Goal: Task Accomplishment & Management: Manage account settings

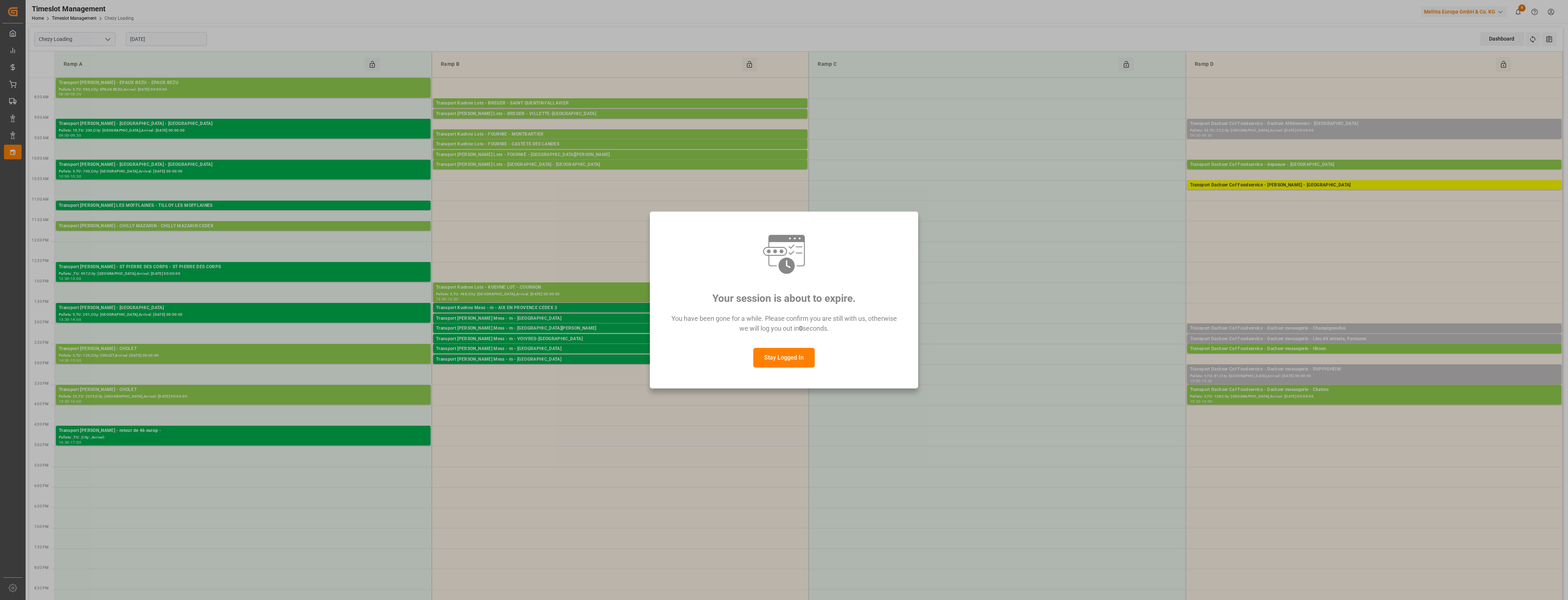
click at [800, 362] on button "Stay Logged In" at bounding box center [784, 358] width 61 height 19
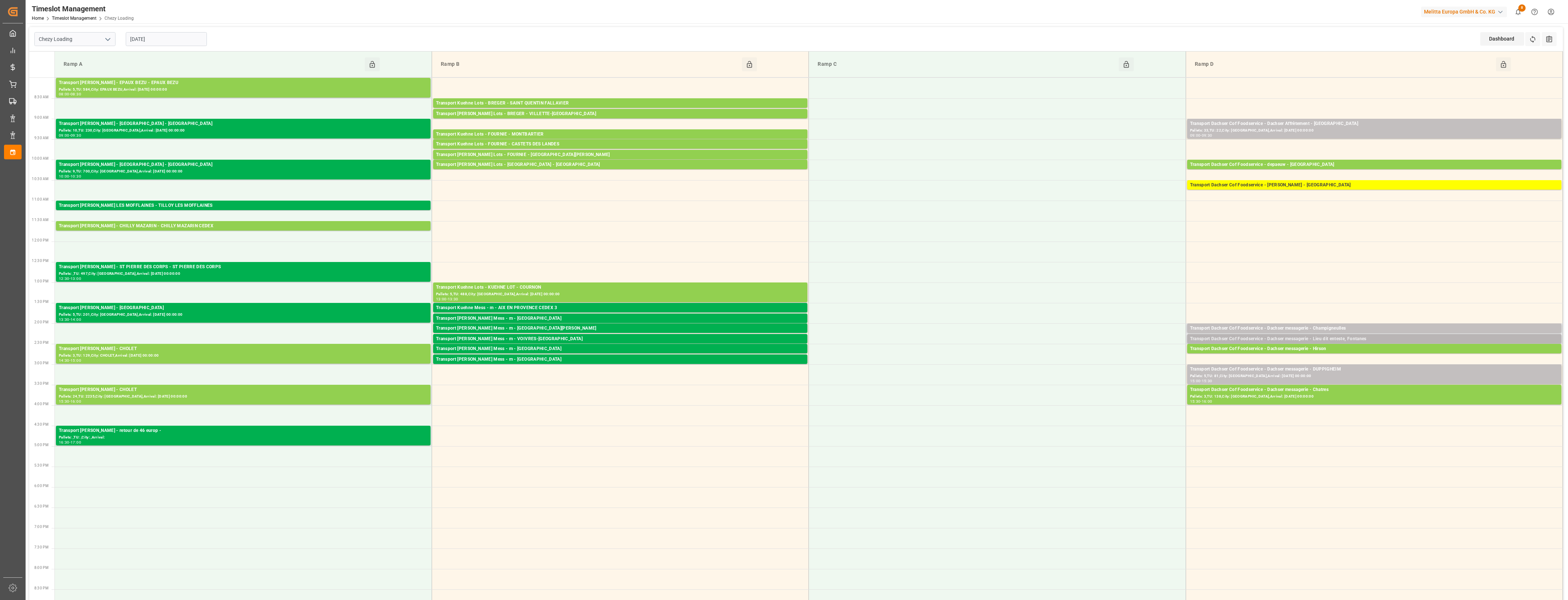
click at [1320, 340] on div "Transport Dachser Cof Foodservice - Dachser messagerie - Lieu dit enteste, Font…" at bounding box center [1374, 339] width 368 height 7
click at [1105, 359] on button "Open" at bounding box center [1091, 361] width 51 height 9
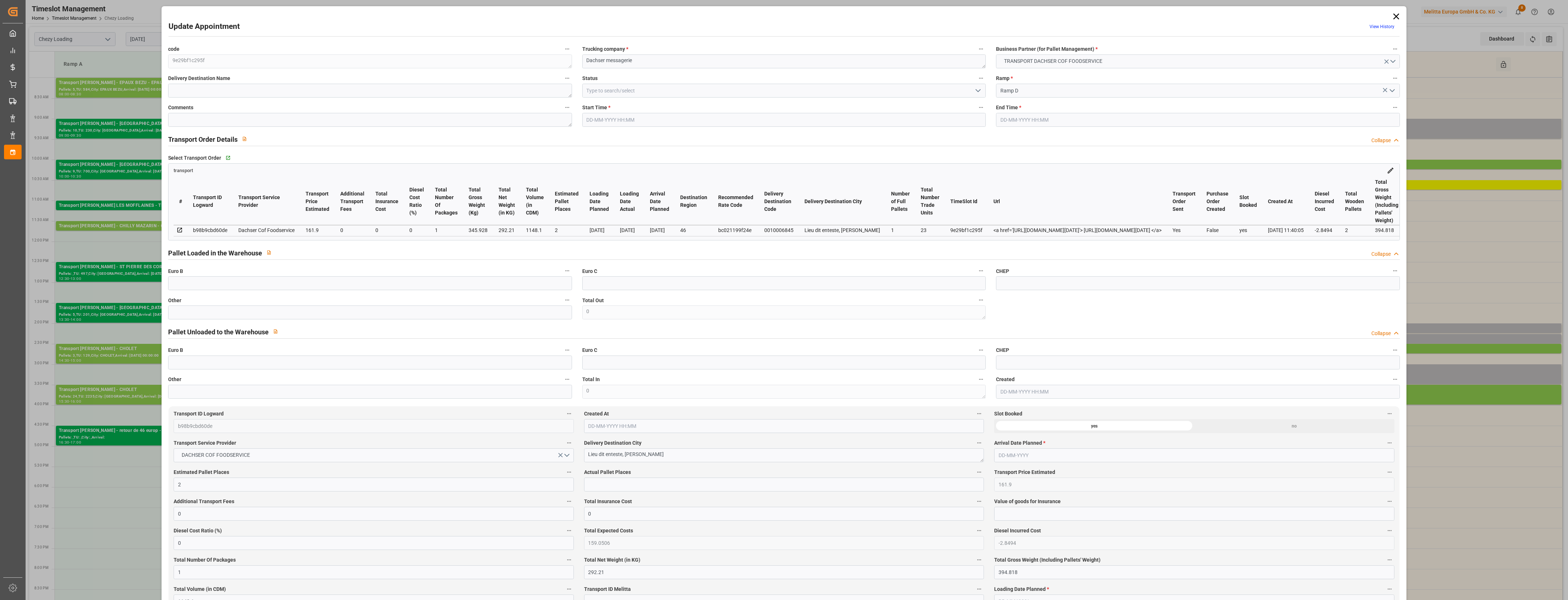
type input "[DATE] 14:15"
type input "[DATE] 14:30"
type input "[DATE] 12:00"
type input "[DATE] 11:40"
type input "[DATE]"
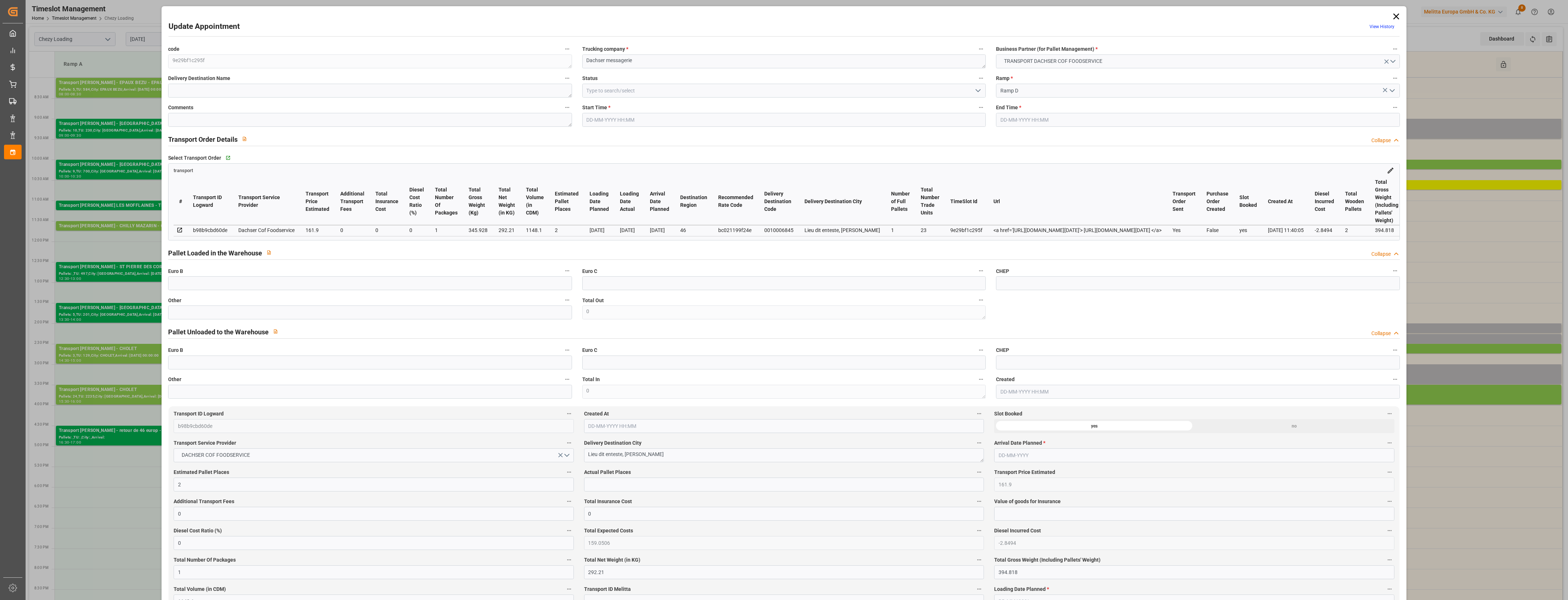
type input "[DATE]"
click at [216, 318] on input "text" at bounding box center [369, 312] width 404 height 14
type input "1"
click at [657, 484] on input "text" at bounding box center [784, 484] width 400 height 14
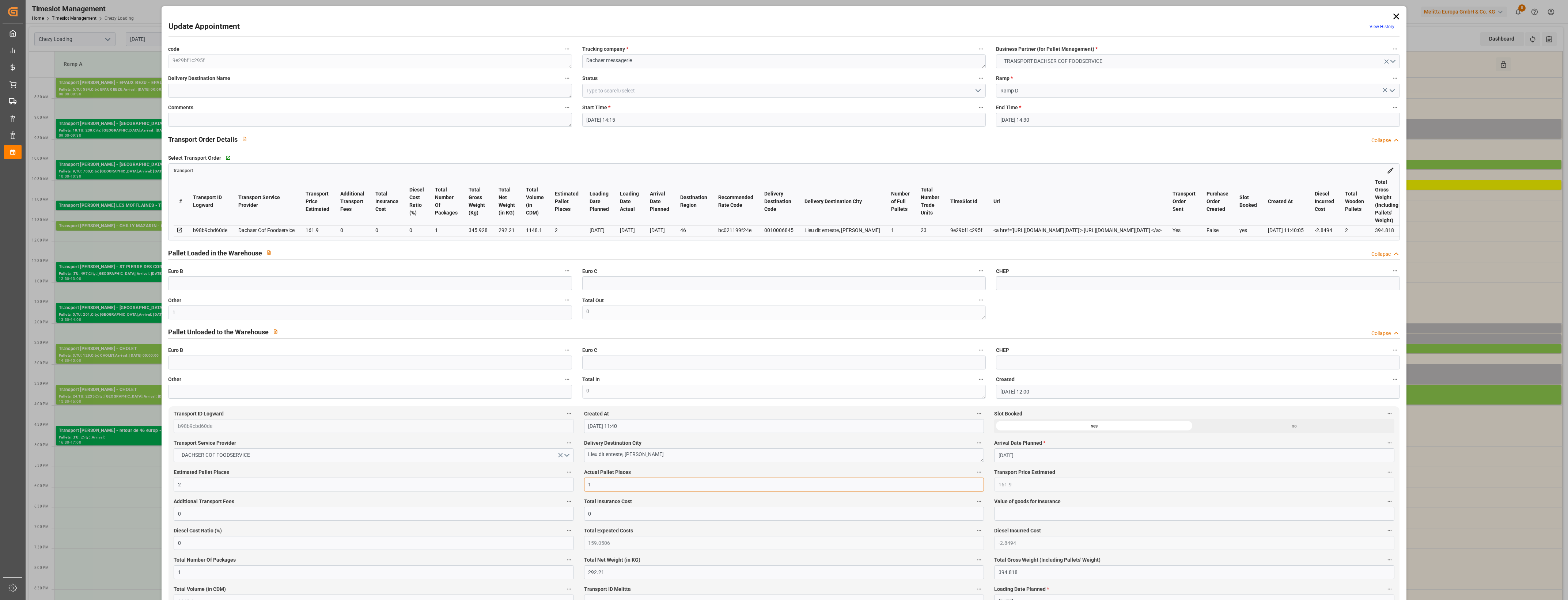
type input "1"
click at [975, 91] on icon "open menu" at bounding box center [978, 91] width 9 height 9
click at [698, 223] on div "Picked Up" at bounding box center [784, 222] width 403 height 16
type input "Picked Up"
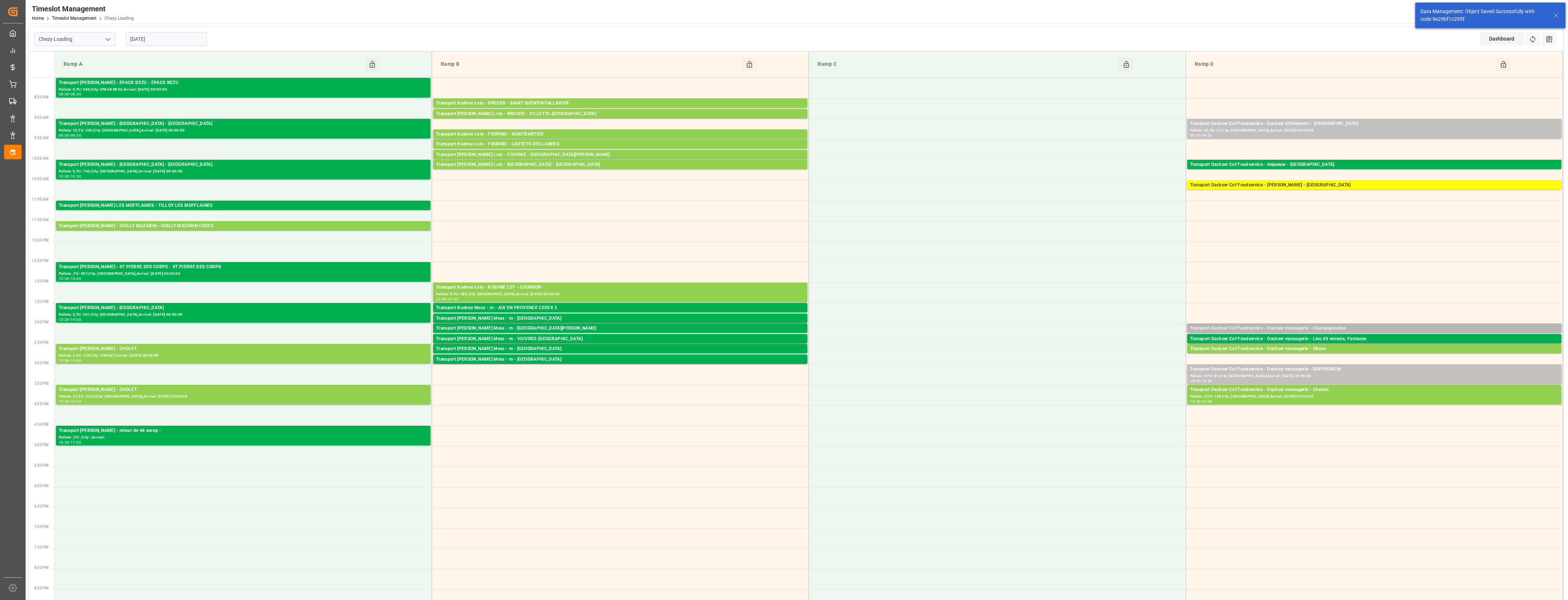
click at [1348, 329] on div "Transport Dachser Cof Foodservice - Dachser messagerie - Champigneulles" at bounding box center [1374, 329] width 368 height 7
click at [1108, 361] on button "Open" at bounding box center [1091, 361] width 51 height 9
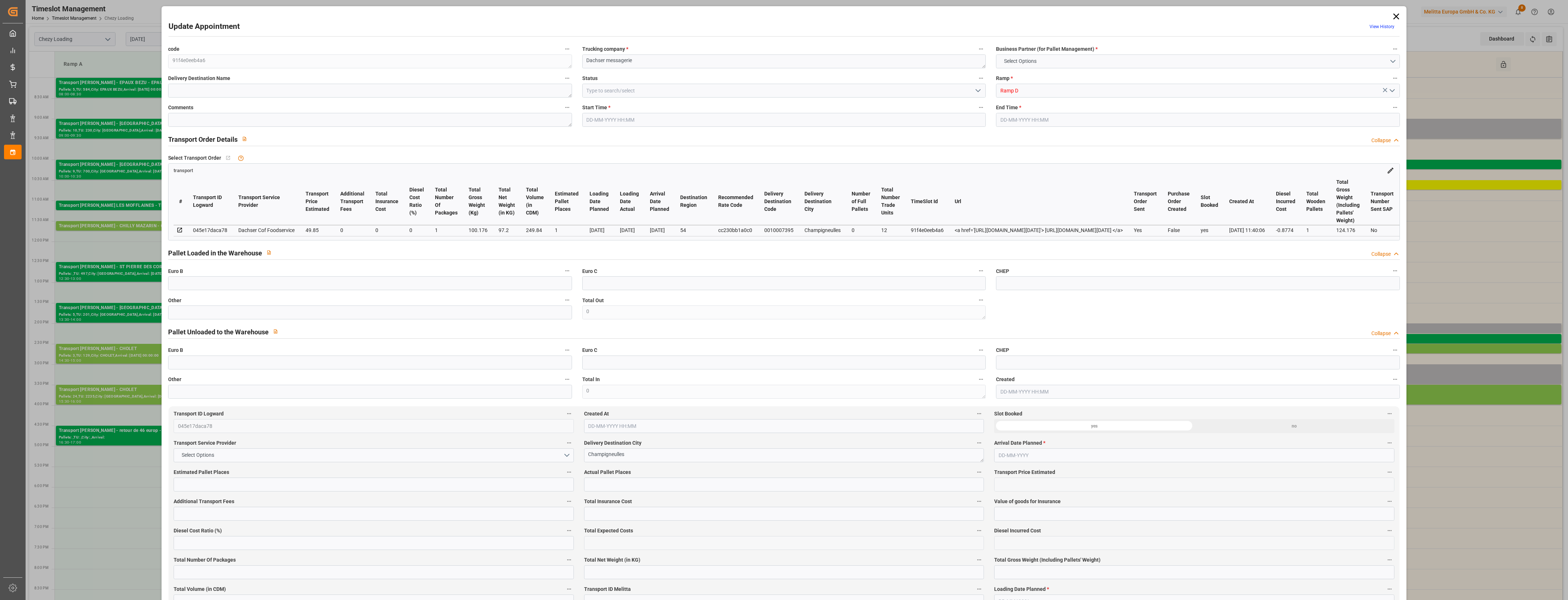
type input "1"
type input "49.85"
type input "0"
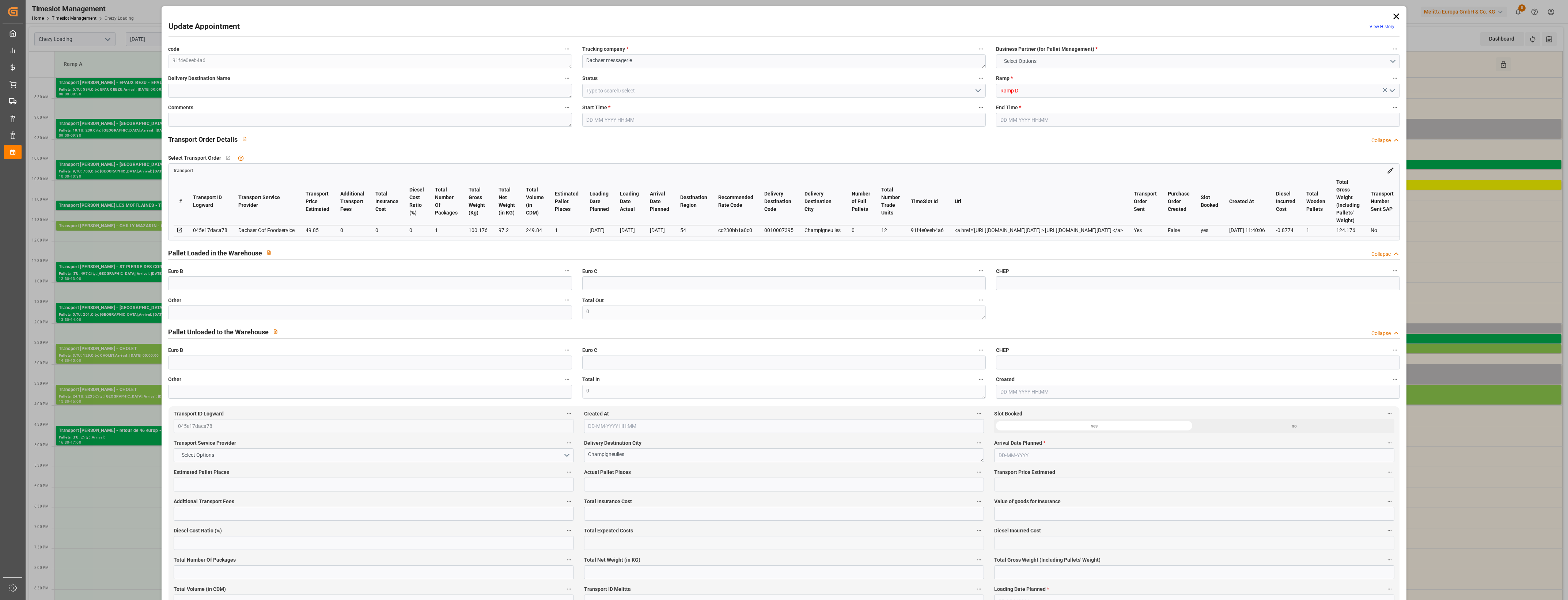
type input "48.9726"
type input "-0.8774"
type input "1"
type input "97.2"
type input "124.176"
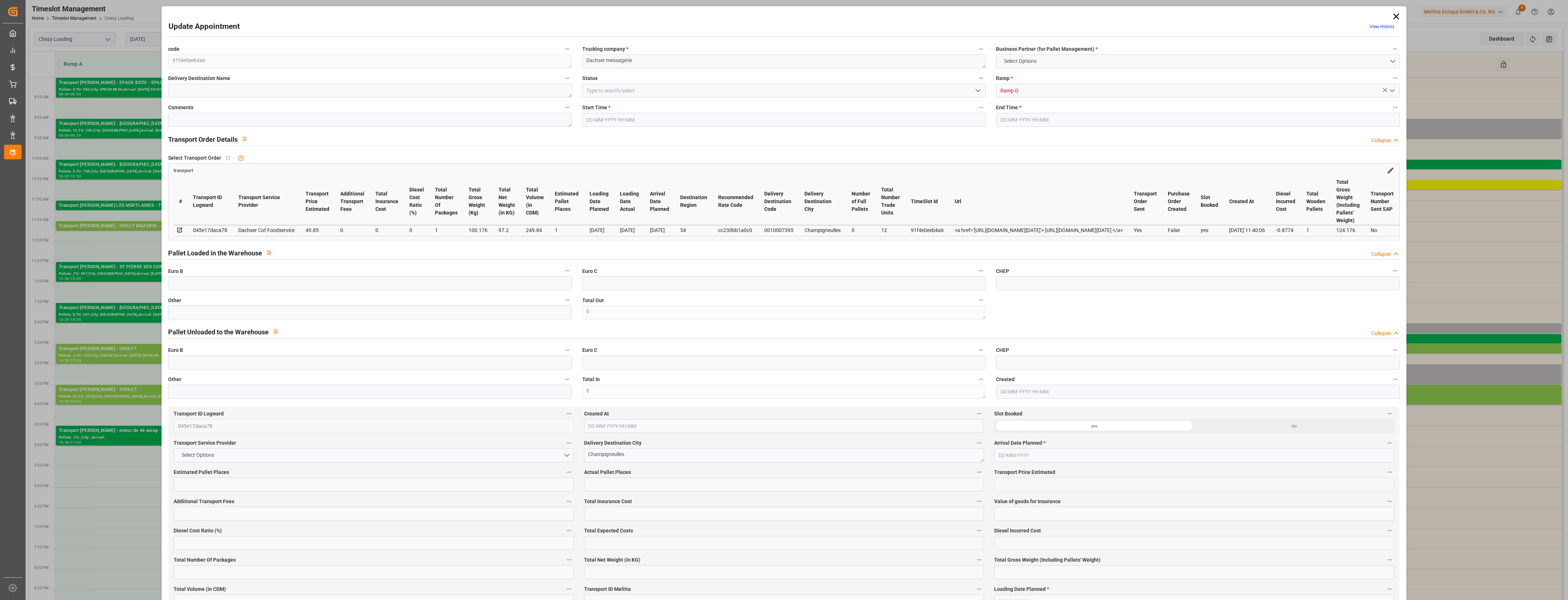
type input "249.84"
type input "54"
type input "0"
type input "12"
type input "1"
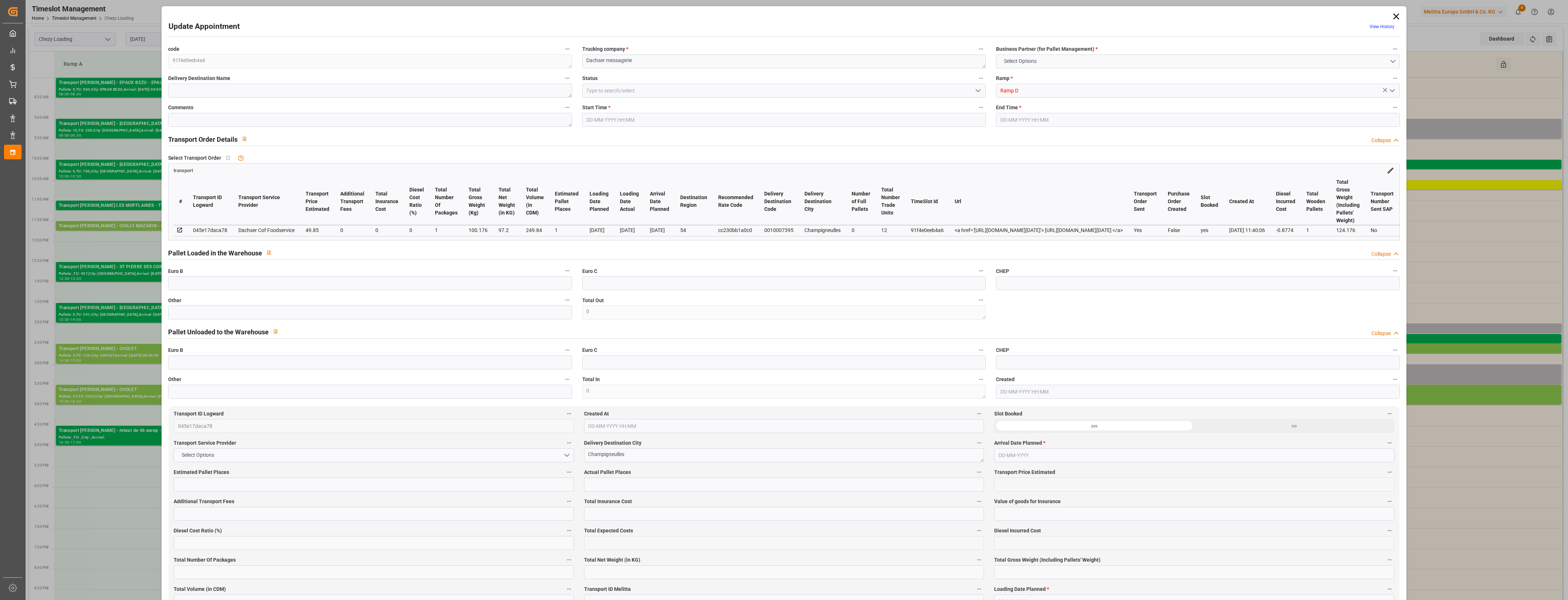
type input "101"
type input "100.176"
type input "0"
type input "4710.8598"
type input "0"
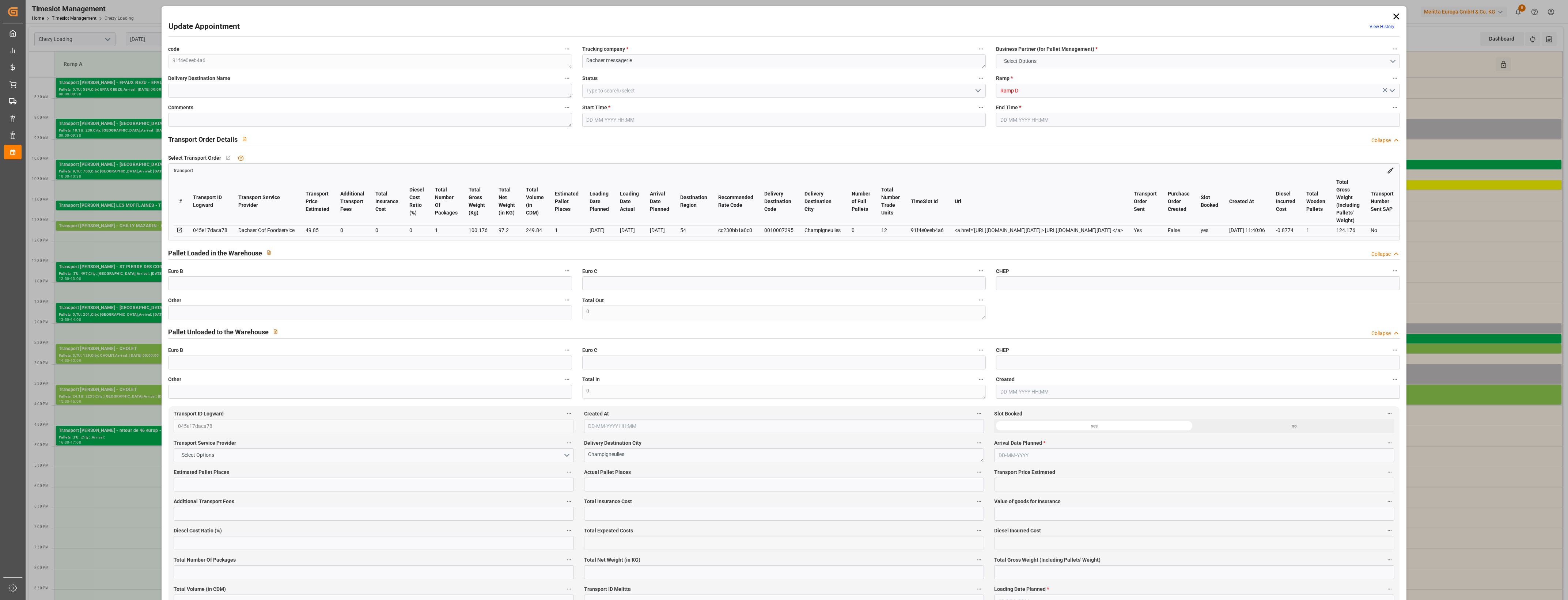
type input "0"
type input "21"
type input "35"
type input "[DATE] 14:00"
type input "[DATE] 14:15"
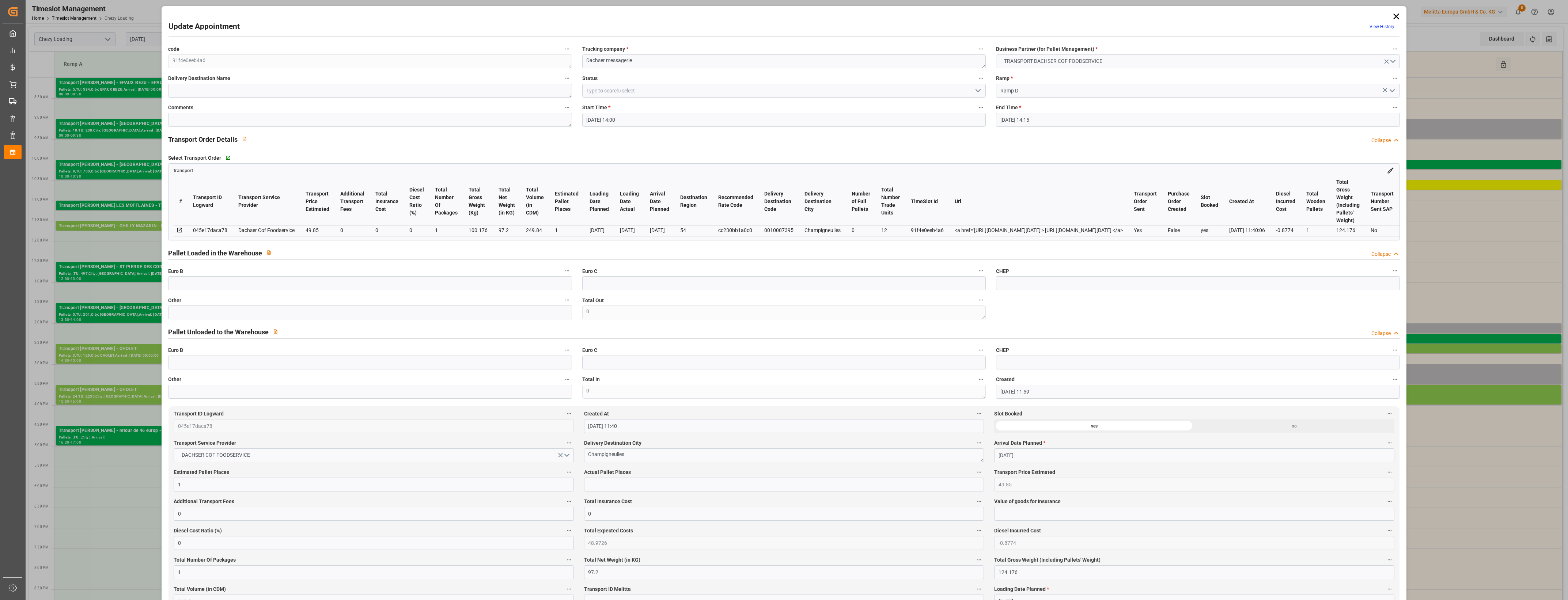
type input "[DATE] 11:59"
type input "[DATE] 11:40"
type input "[DATE]"
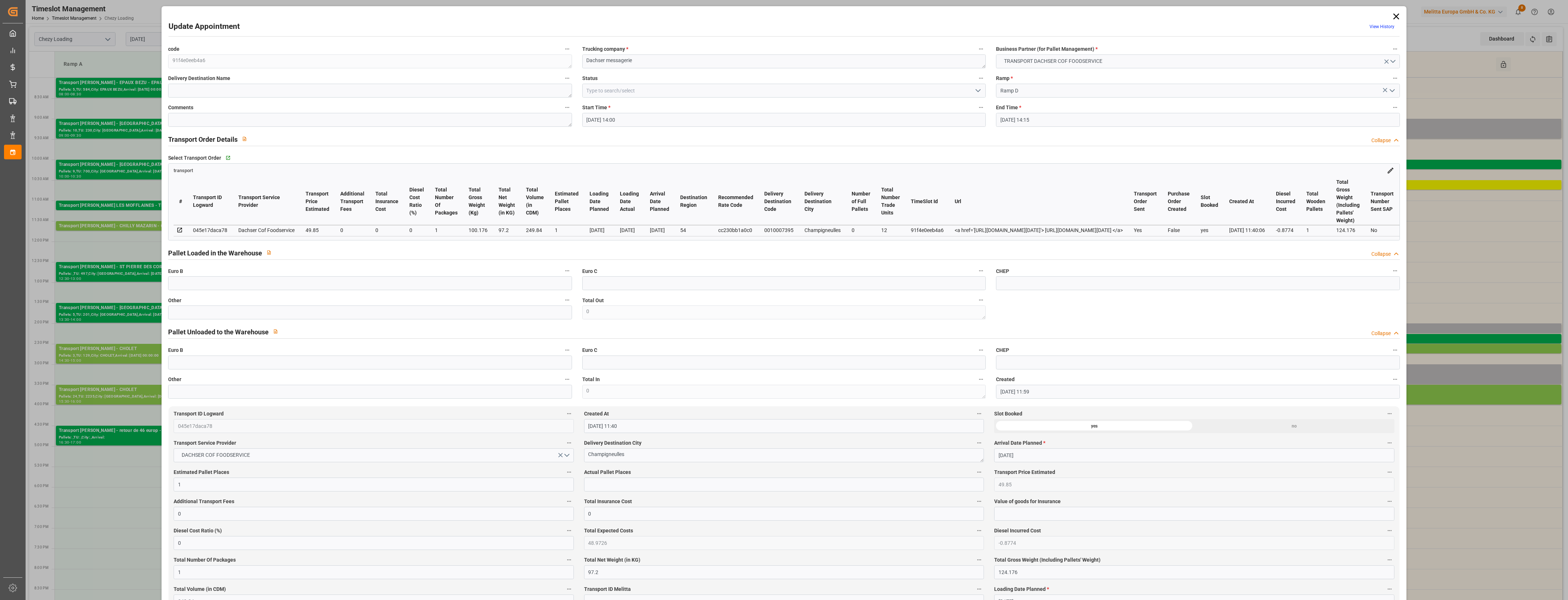
click at [414, 322] on div "Other" at bounding box center [370, 307] width 414 height 29
click at [410, 318] on input "text" at bounding box center [369, 312] width 404 height 14
type input "1"
click at [603, 488] on input "text" at bounding box center [784, 484] width 400 height 14
type input "1"
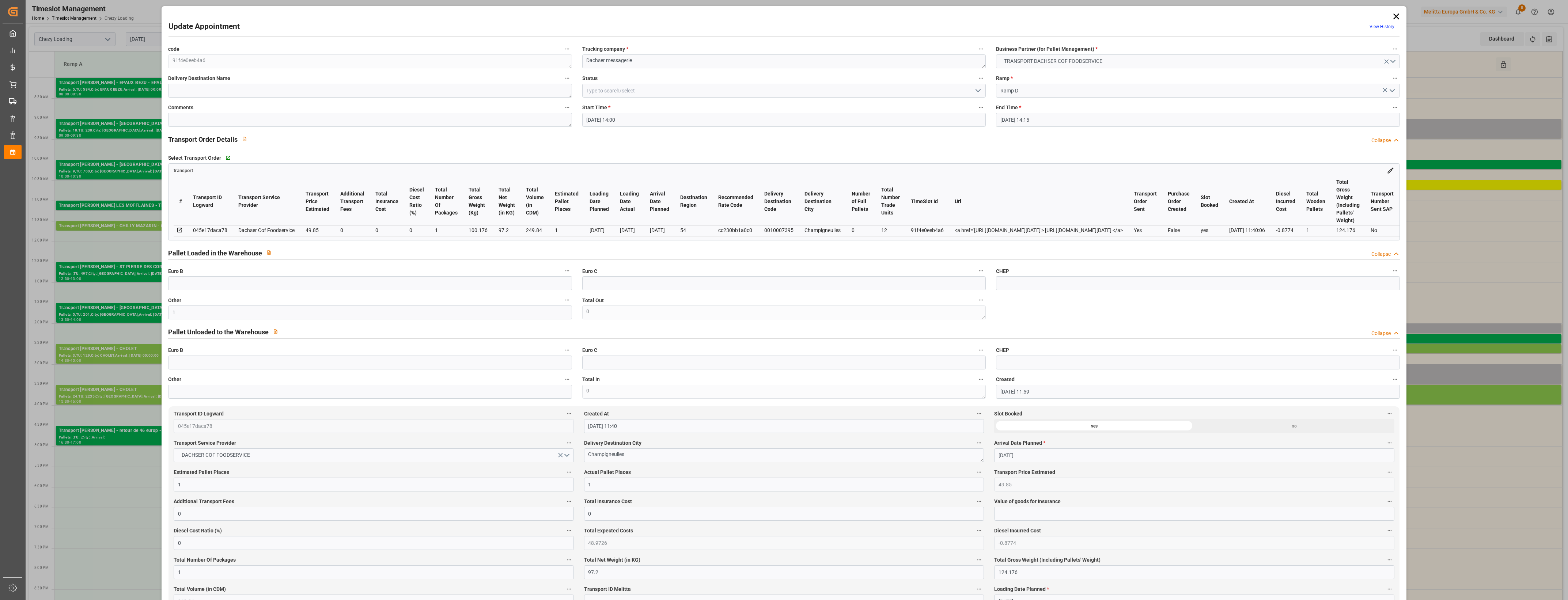
click at [640, 465] on div "Delivery Destination City [GEOGRAPHIC_DATA]" at bounding box center [784, 450] width 410 height 29
click at [650, 472] on label "Actual Pallet Places" at bounding box center [784, 472] width 400 height 10
click at [975, 472] on button "Actual Pallet Places" at bounding box center [979, 472] width 10 height 10
click at [976, 91] on div at bounding box center [784, 300] width 1568 height 600
click at [979, 90] on icon "open menu" at bounding box center [978, 91] width 9 height 9
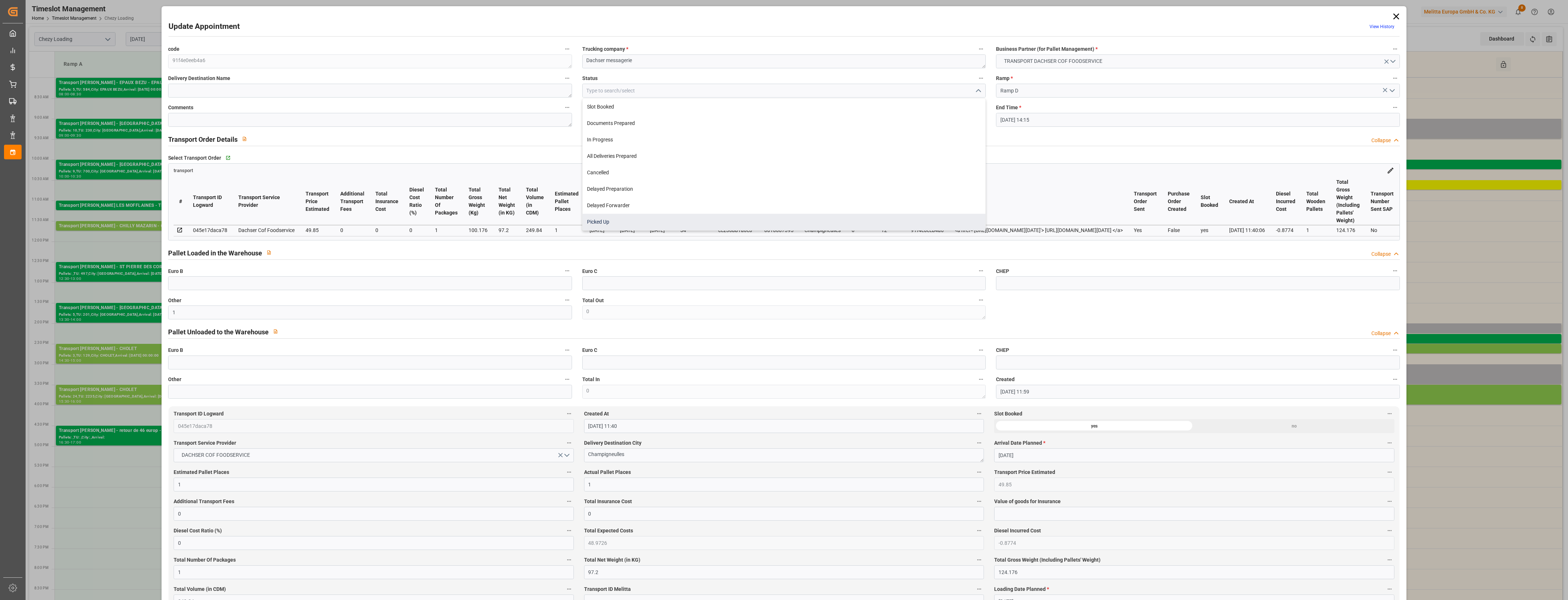
click at [637, 225] on div "Picked Up" at bounding box center [784, 222] width 403 height 16
type input "Picked Up"
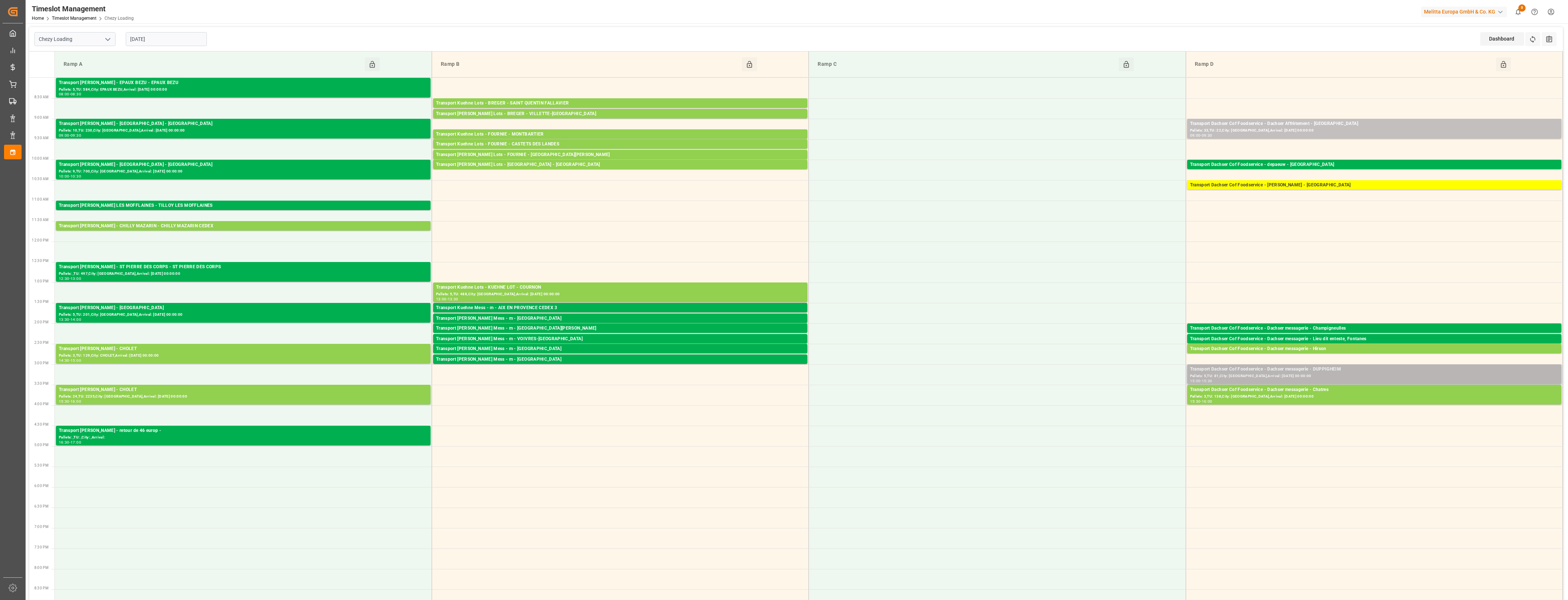
click at [1298, 368] on div "Transport Dachser Cof Foodservice - Dachser messagerie - DUPPIGHEIM" at bounding box center [1374, 369] width 368 height 7
click at [1111, 403] on button "Open" at bounding box center [1091, 402] width 51 height 9
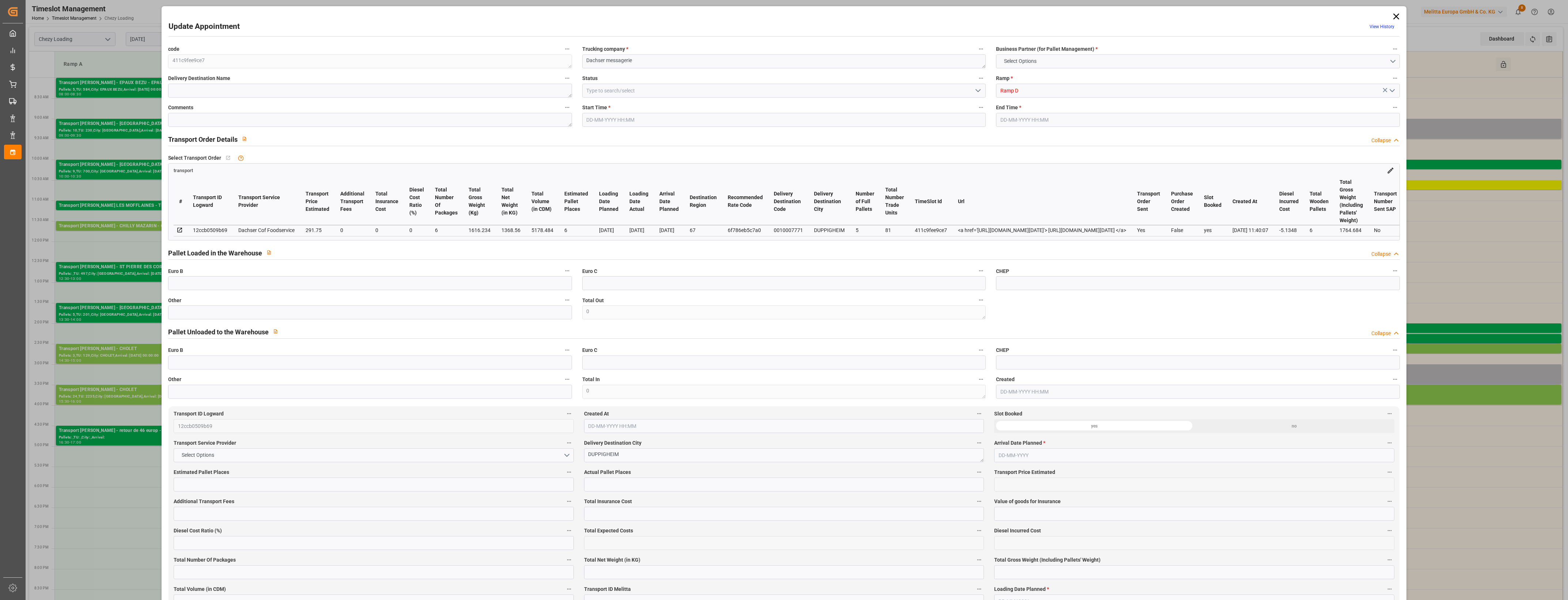
type input "6"
type input "291.75"
type input "0"
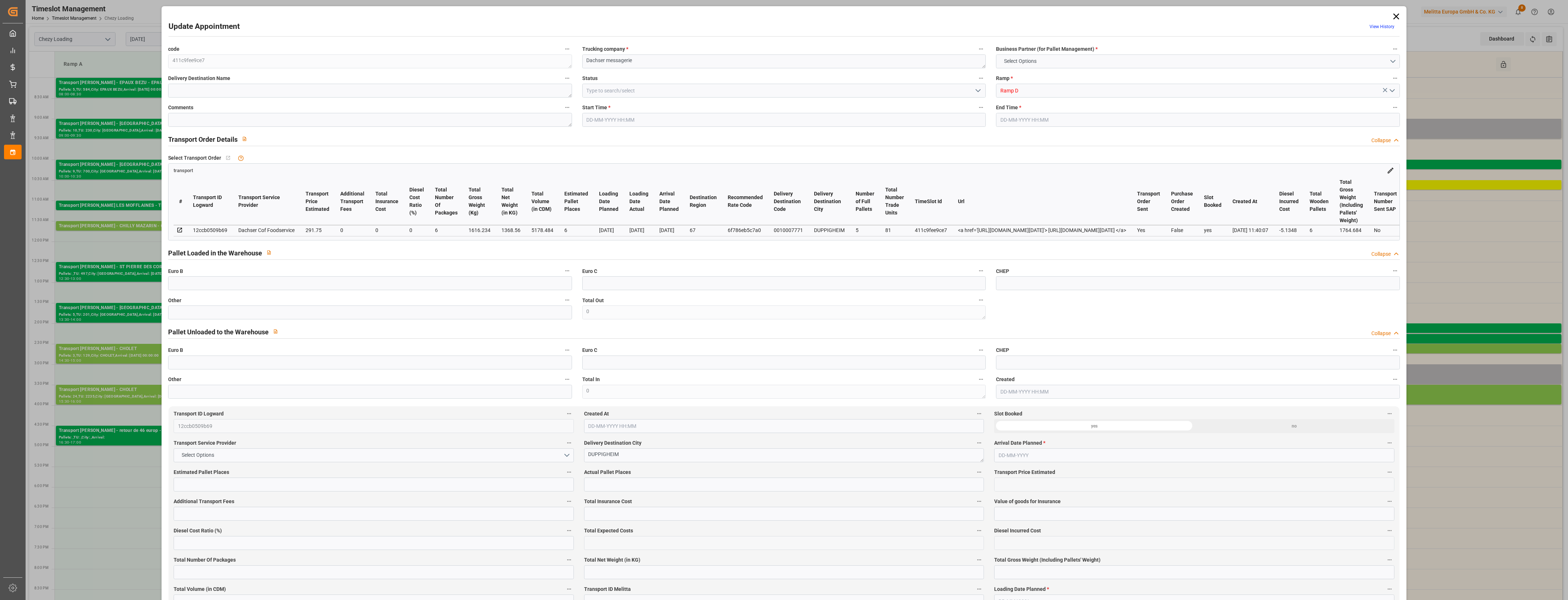
type input "286.6152"
type input "-5.1348"
type input "6"
type input "1368.56"
type input "1764.684"
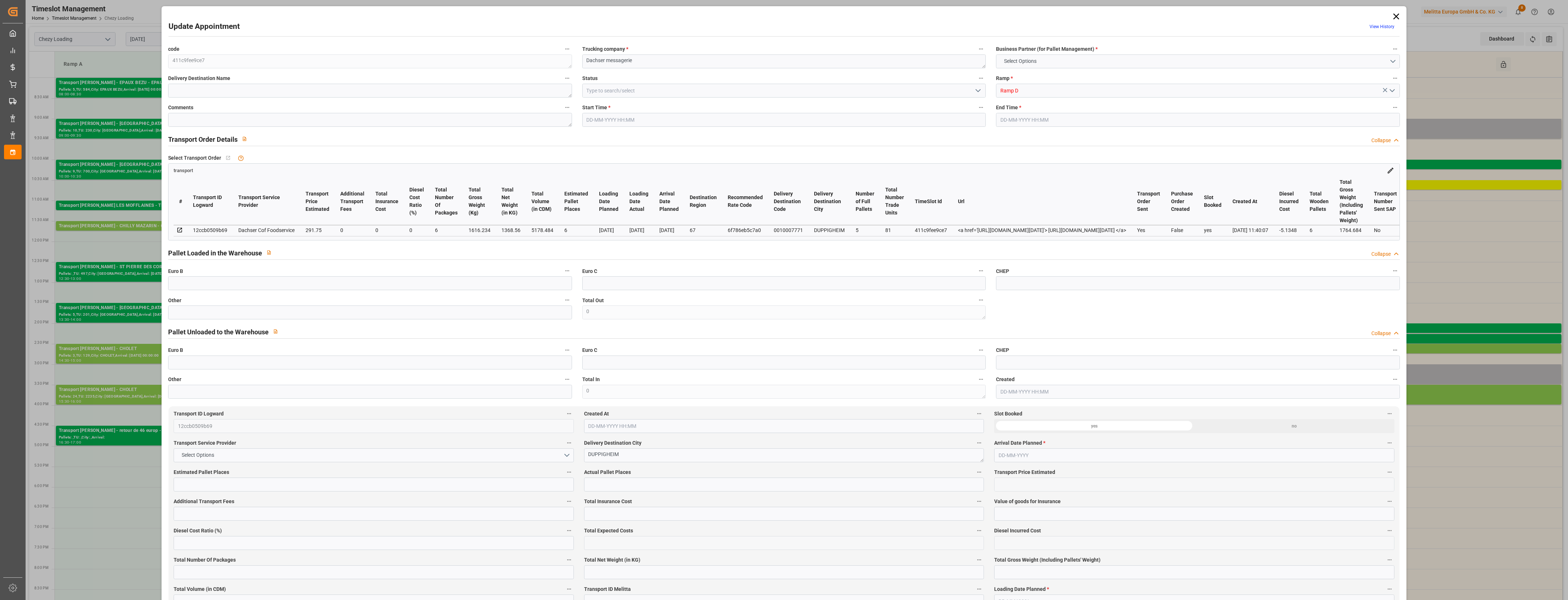
type input "5178.484"
type input "67"
type input "5"
type input "81"
type input "6"
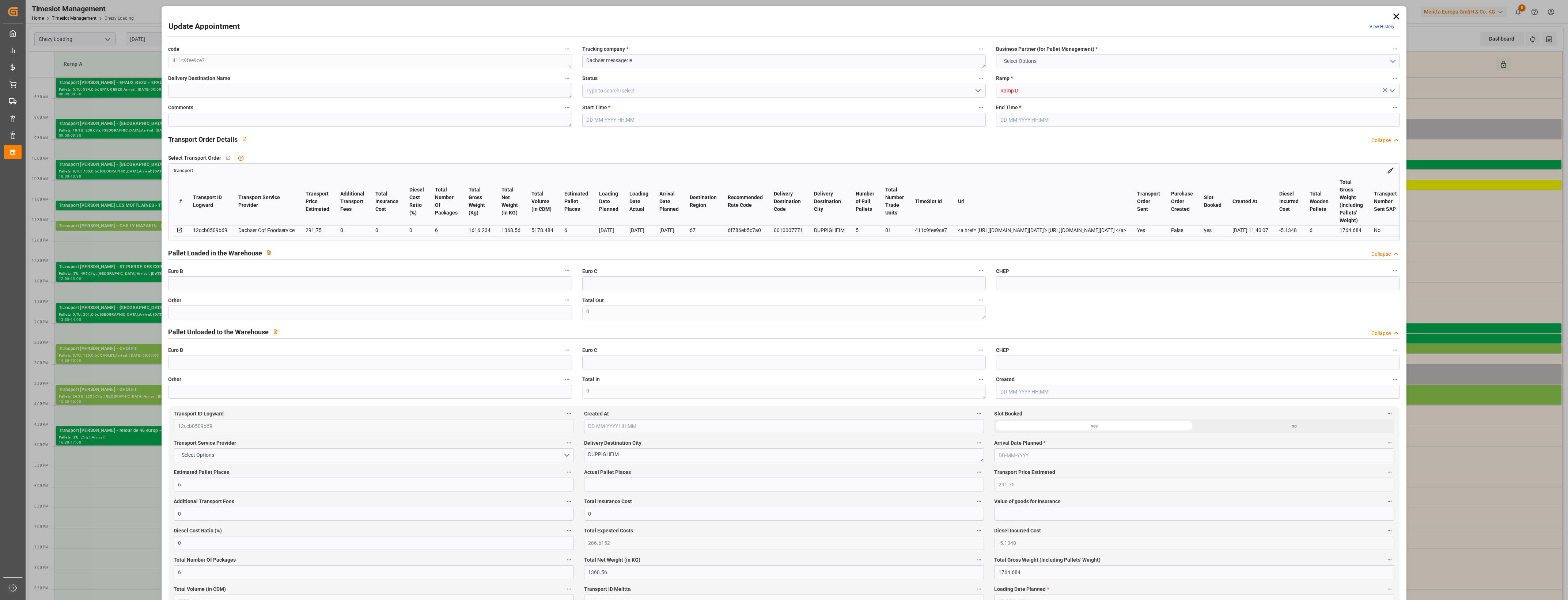
type input "101"
type input "1616.234"
type input "0"
type input "4710.8598"
type input "0"
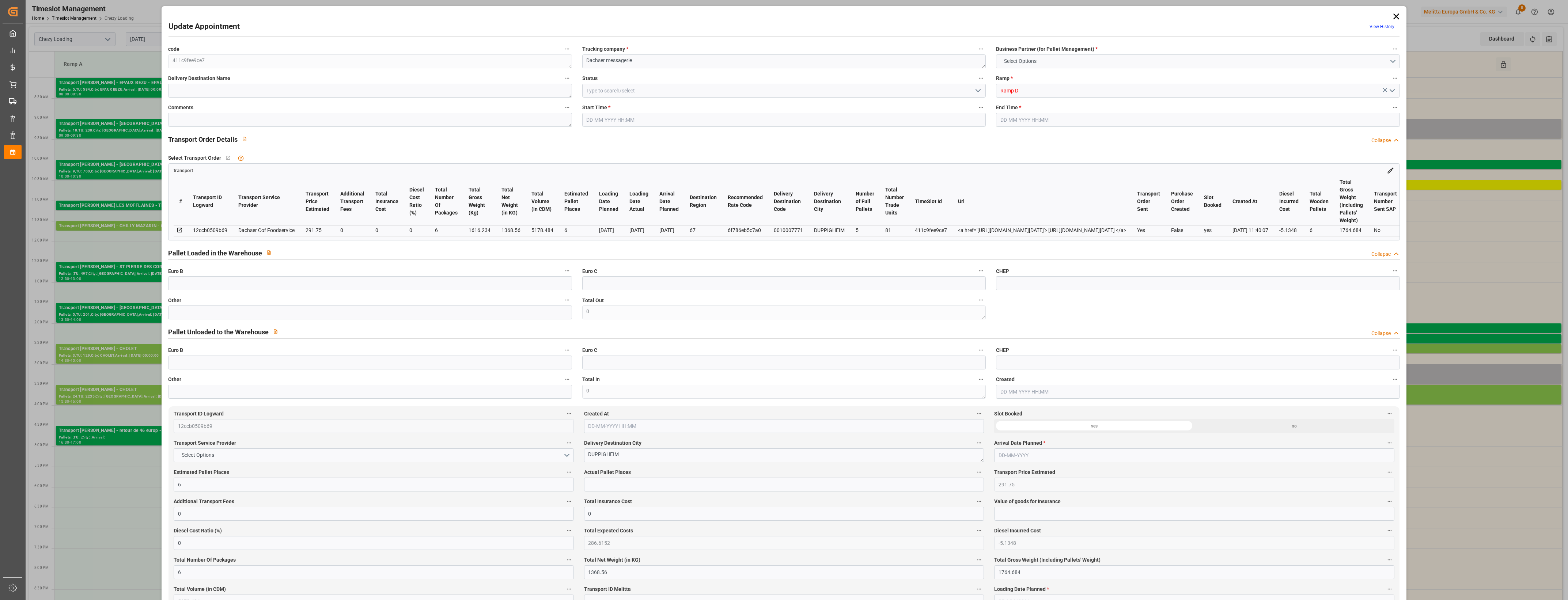
type input "0"
type input "21"
type input "35"
type input "[DATE] 15:00"
type input "[DATE] 15:30"
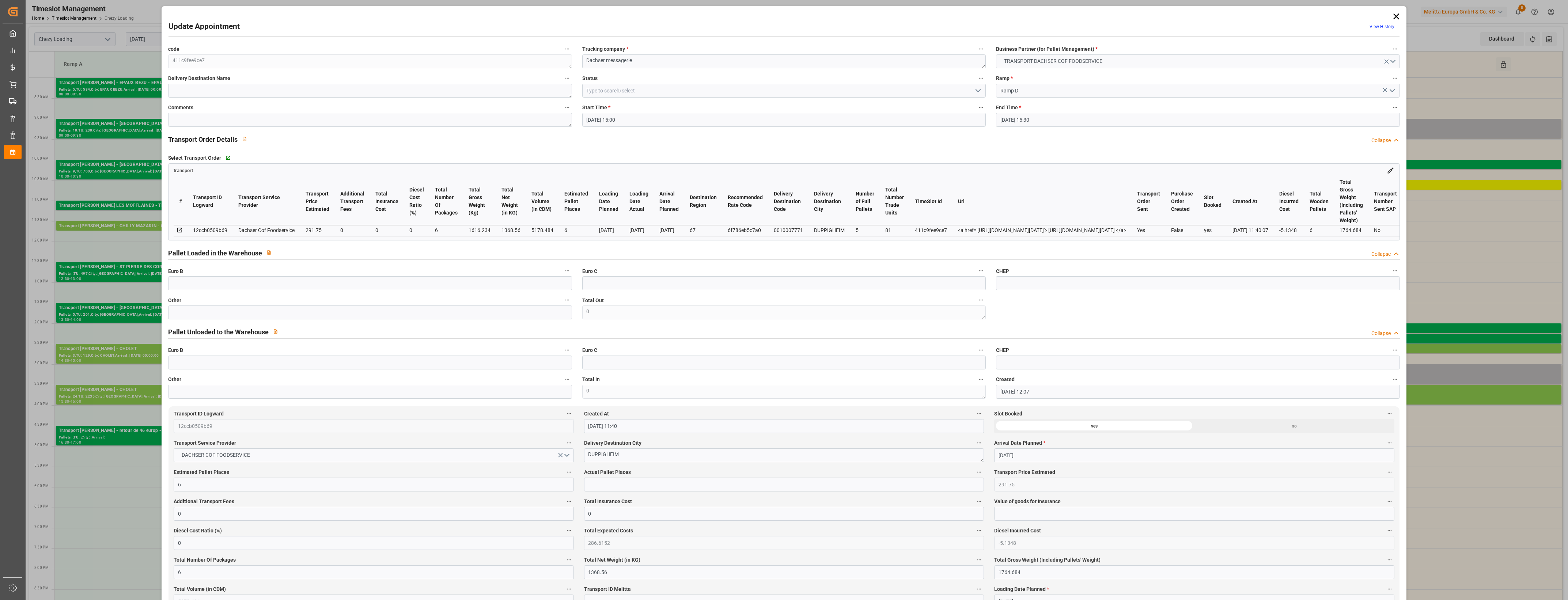
type input "[DATE] 12:07"
type input "[DATE] 11:40"
type input "[DATE]"
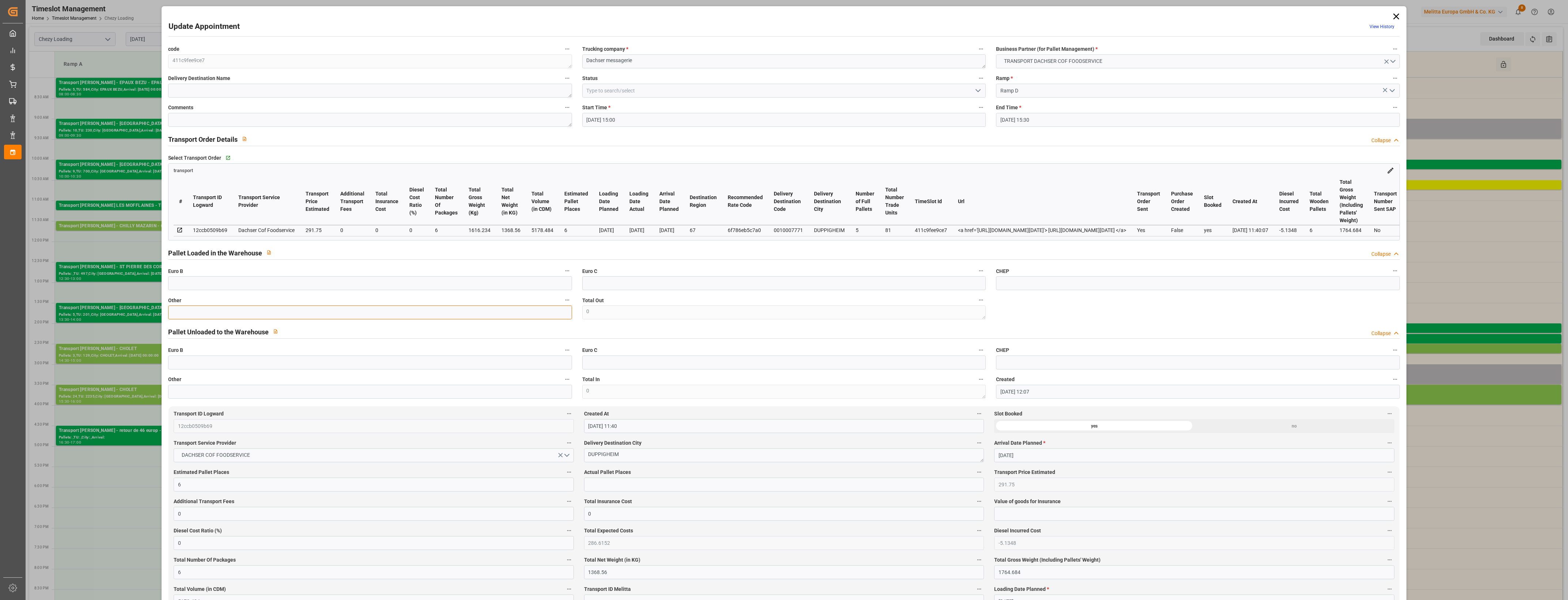
click at [354, 314] on input "text" at bounding box center [369, 312] width 404 height 14
type input "6"
click at [601, 483] on input "text" at bounding box center [784, 484] width 400 height 14
type input "6"
click at [643, 472] on label "Actual Pallet Places" at bounding box center [784, 472] width 400 height 10
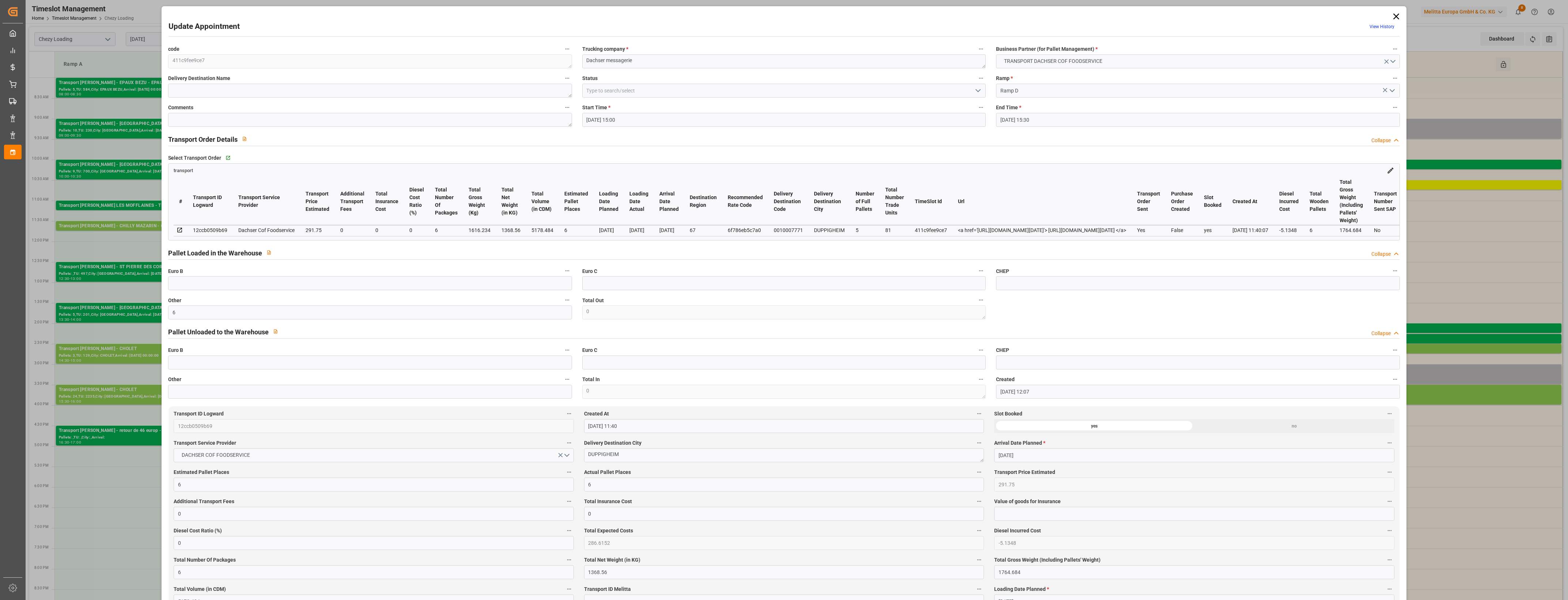
click at [975, 472] on button "Actual Pallet Places" at bounding box center [979, 472] width 10 height 10
click at [667, 472] on div at bounding box center [784, 300] width 1568 height 600
click at [977, 89] on icon "open menu" at bounding box center [978, 91] width 9 height 9
click at [682, 226] on div "Picked Up" at bounding box center [784, 222] width 403 height 16
type input "Picked Up"
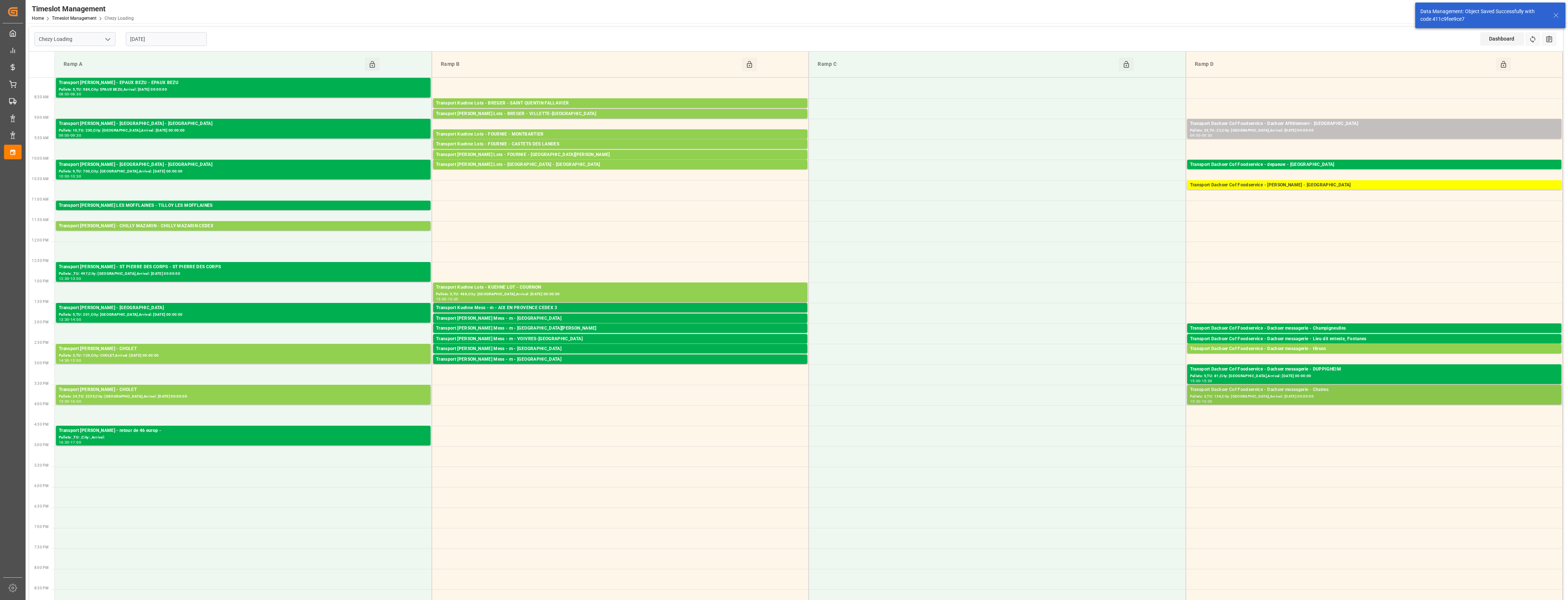
click at [1334, 393] on div "Transport Dachser Cof Foodservice - Dachser messagerie - Chatres" at bounding box center [1374, 390] width 368 height 7
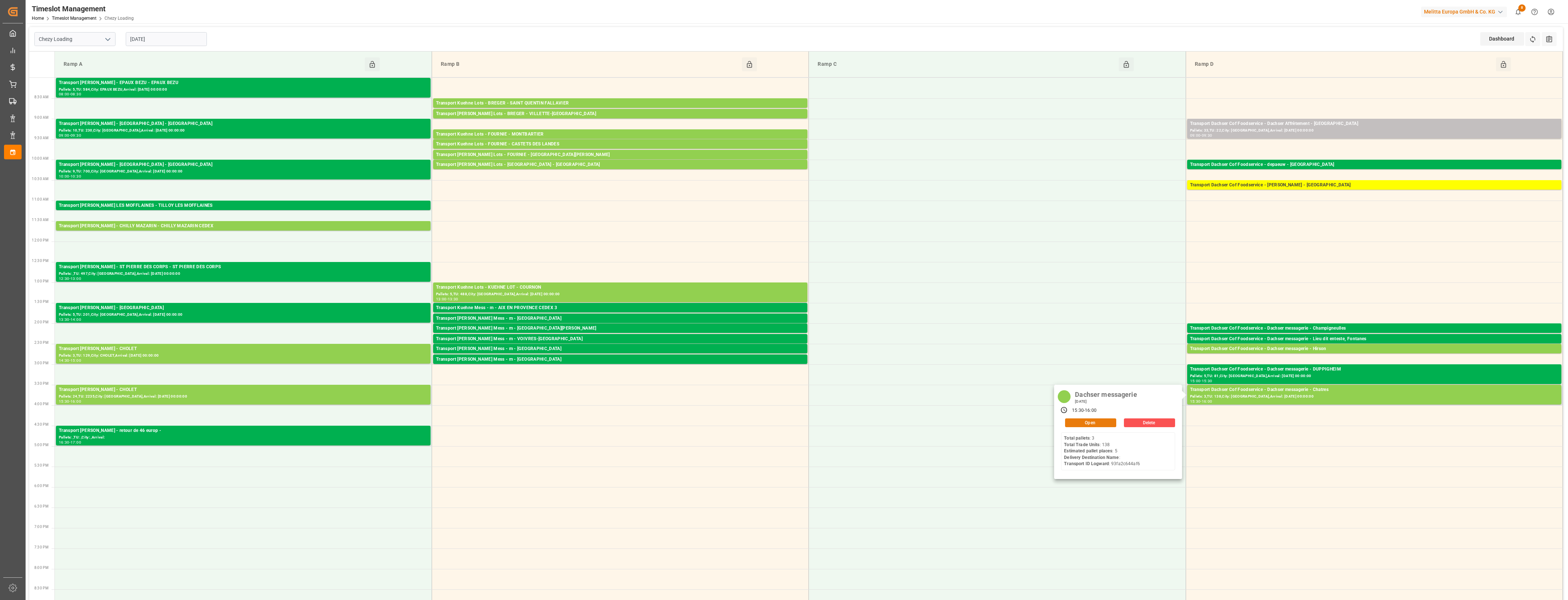
click at [1108, 422] on button "Open" at bounding box center [1091, 423] width 51 height 9
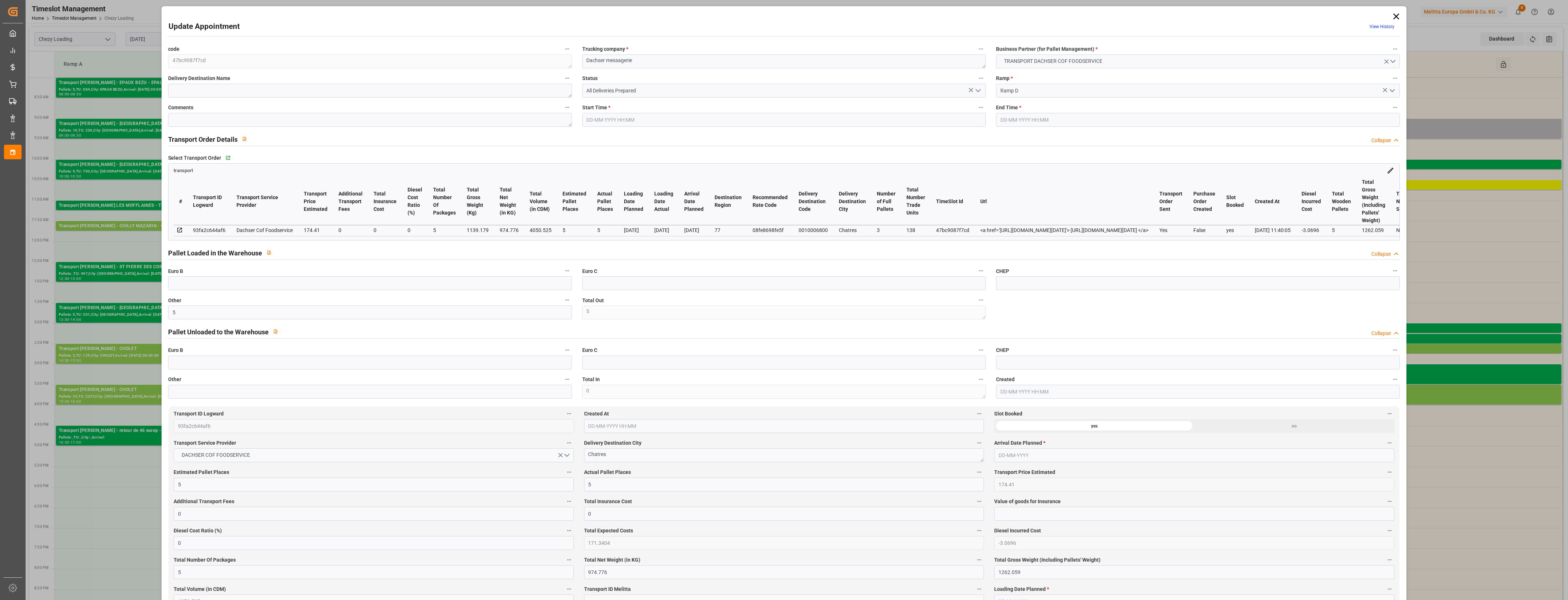
type input "[DATE] 15:30"
type input "[DATE] 16:00"
type input "[DATE] 12:08"
type input "[DATE] 11:40"
type input "[DATE]"
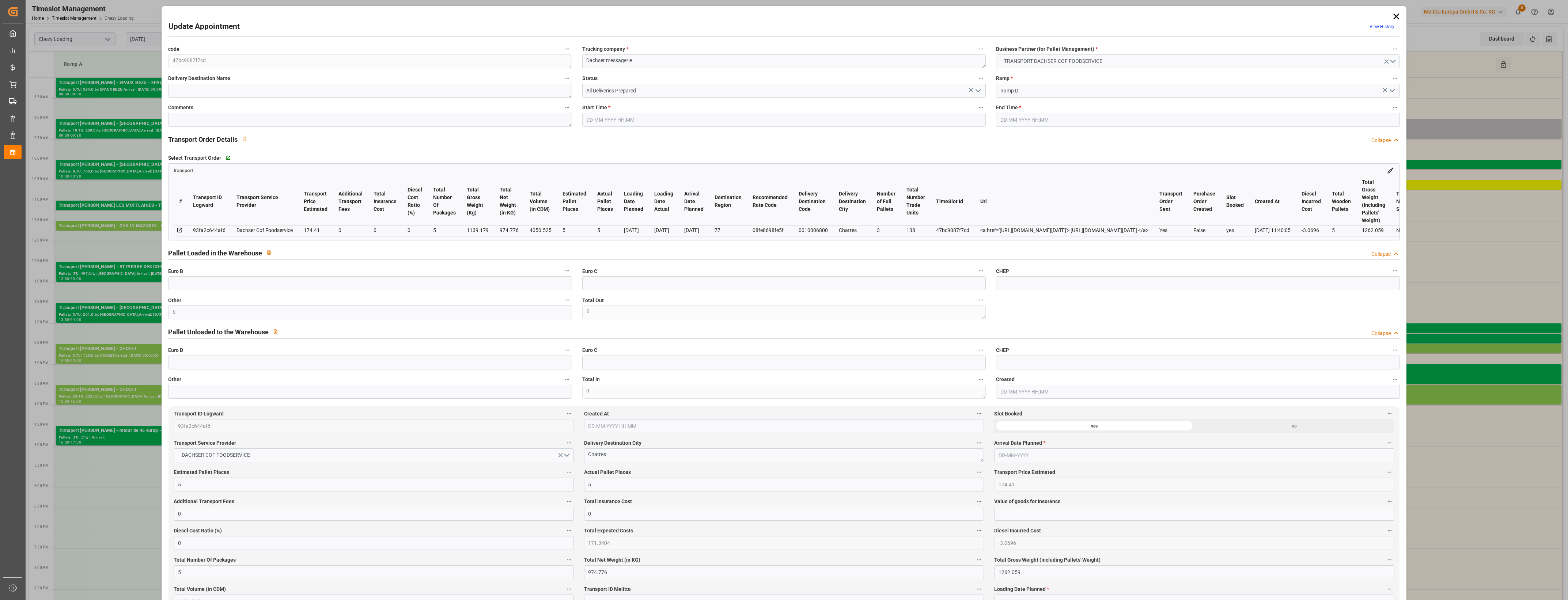
type input "[DATE]"
click at [981, 92] on icon "open menu" at bounding box center [978, 91] width 9 height 9
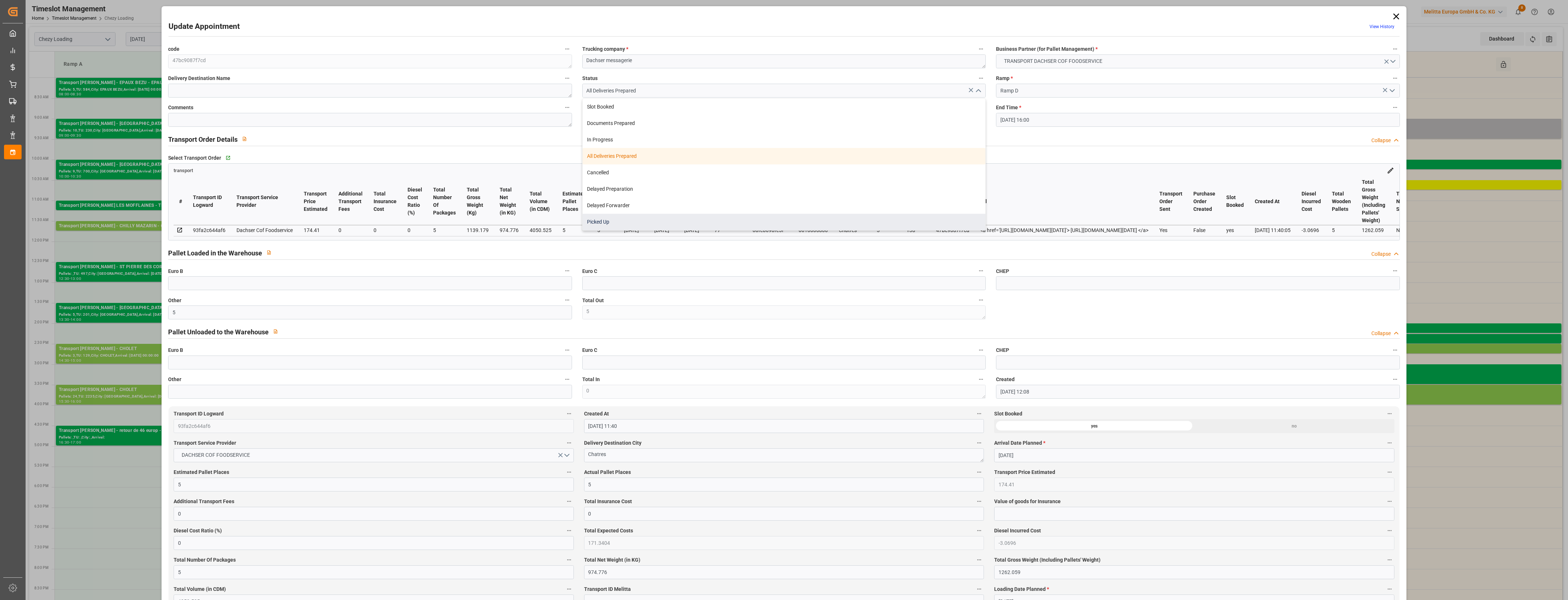
click at [676, 220] on div "Picked Up" at bounding box center [784, 222] width 403 height 16
type input "Picked Up"
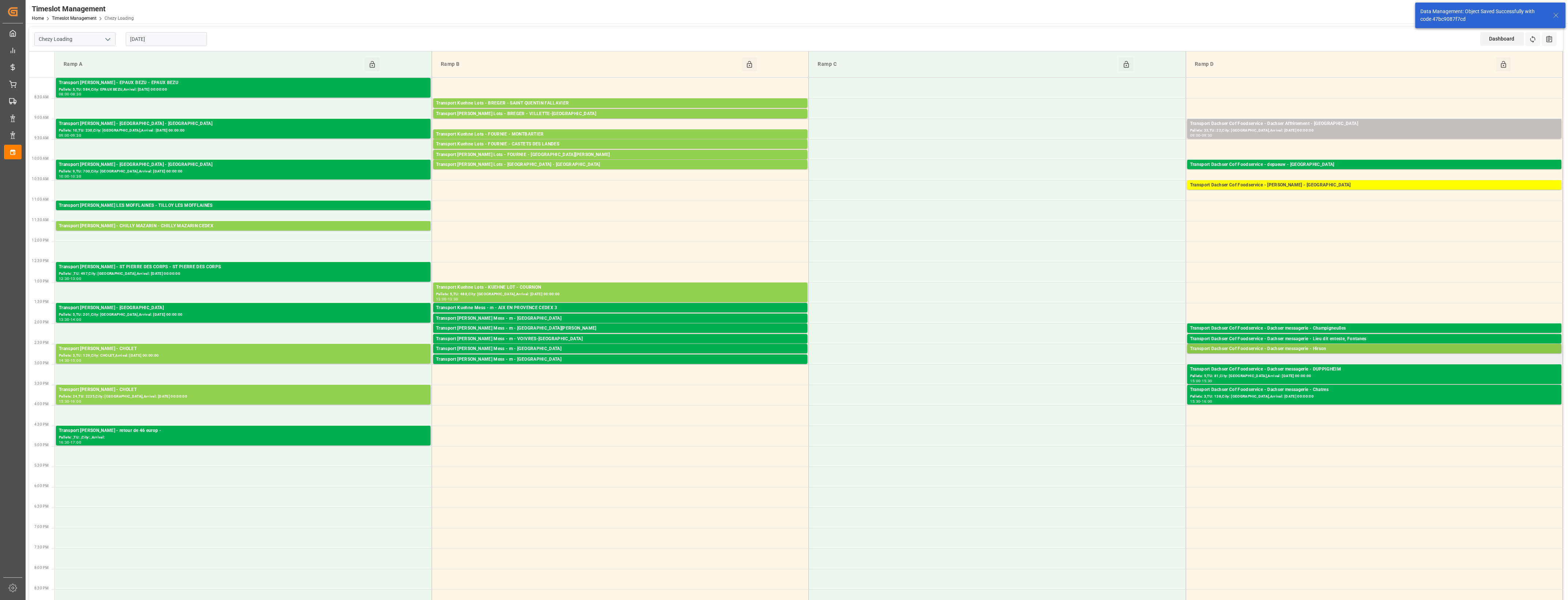
click at [1298, 346] on div "Transport Dachser Cof Foodservice - Dachser messagerie - Hirson" at bounding box center [1374, 349] width 368 height 7
click at [1079, 383] on button "Open" at bounding box center [1091, 382] width 51 height 9
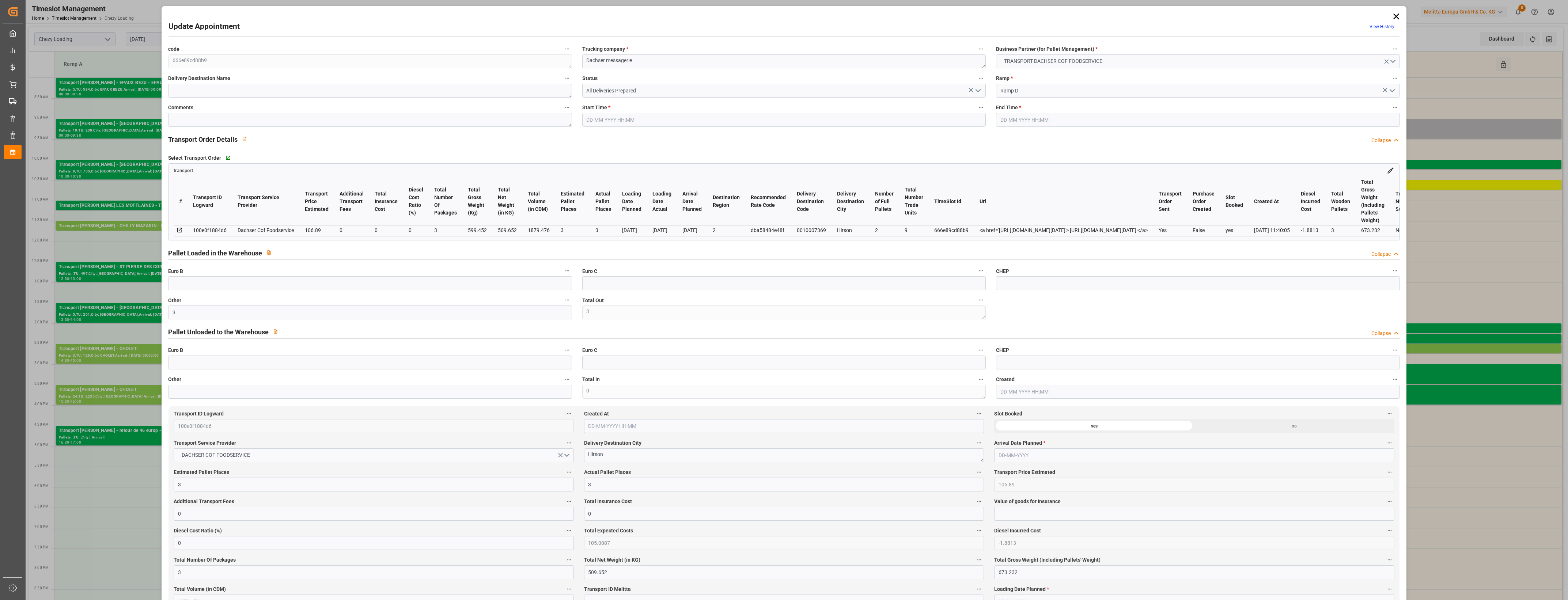
type input "[DATE] 14:30"
type input "[DATE] 14:45"
type input "[DATE] 12:00"
type input "[DATE] 11:40"
type input "[DATE]"
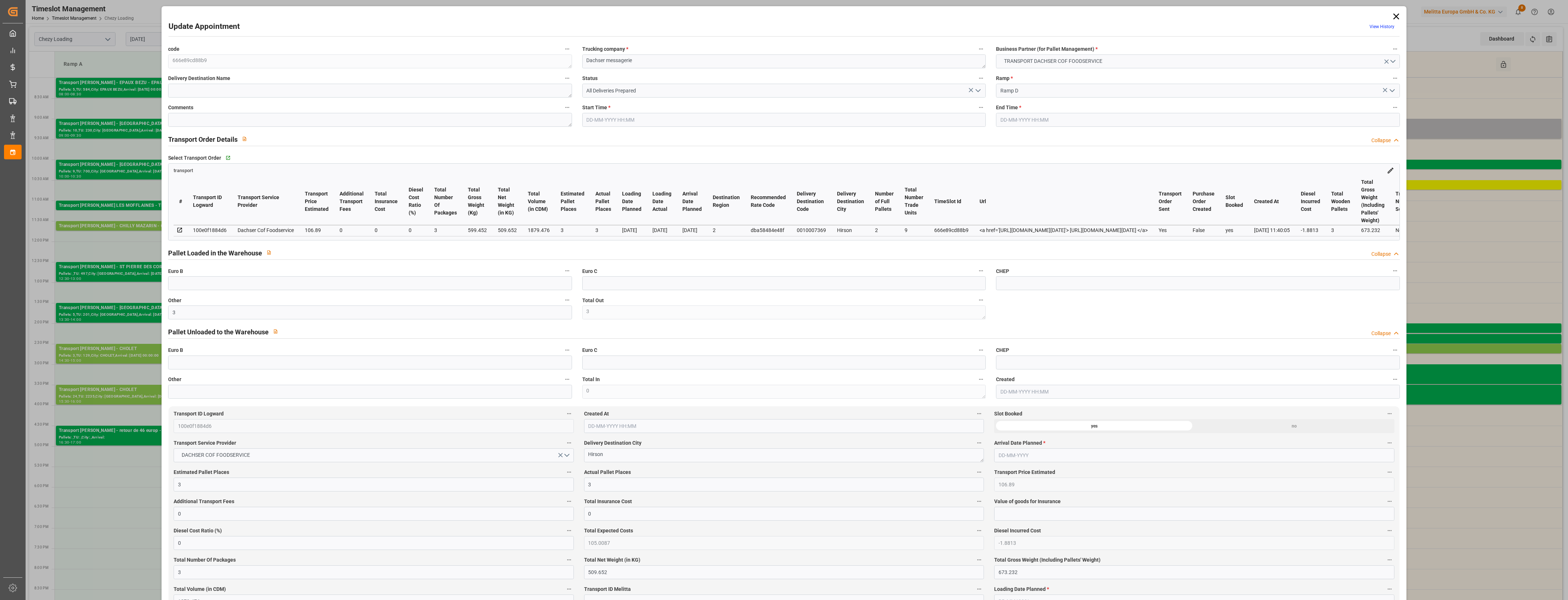
type input "[DATE]"
click at [979, 91] on icon "open menu" at bounding box center [978, 91] width 9 height 9
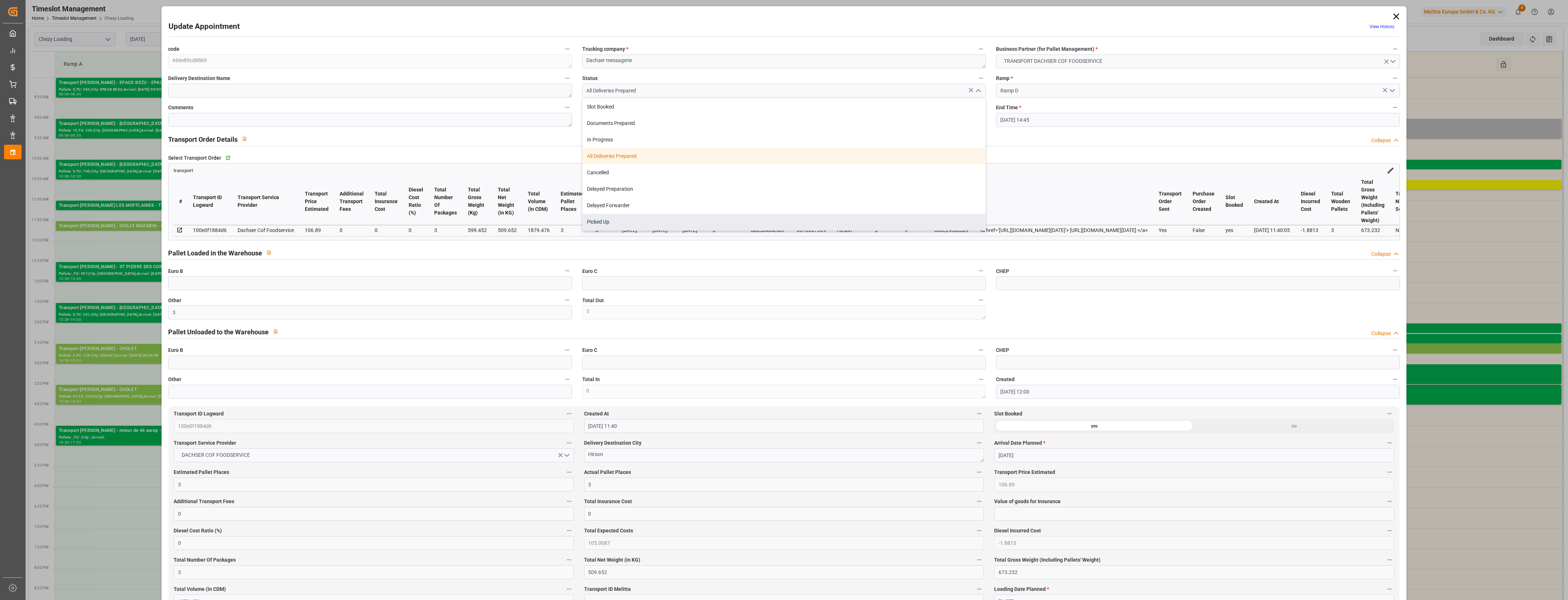
click at [714, 224] on div "Picked Up" at bounding box center [784, 222] width 403 height 16
type input "Picked Up"
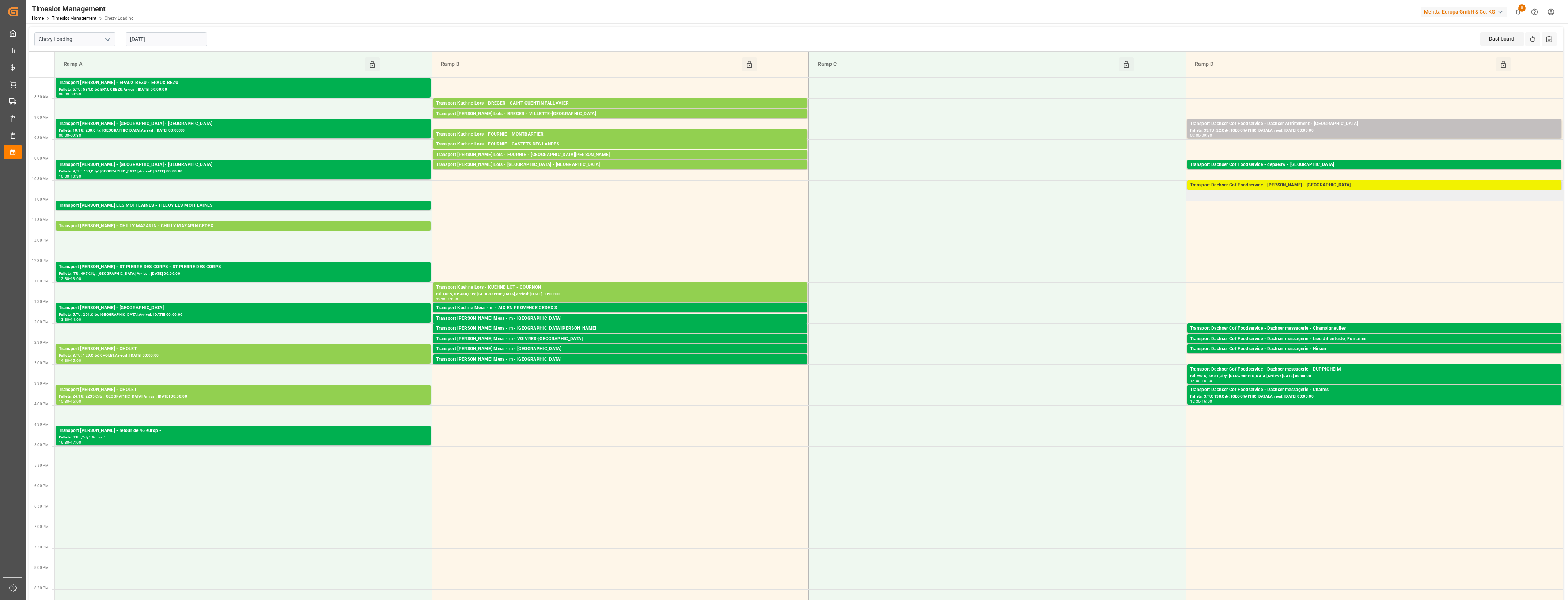
click at [1234, 186] on div "Transport Dachser Cof Foodservice - [PERSON_NAME] - [GEOGRAPHIC_DATA]" at bounding box center [1374, 185] width 368 height 7
click at [1097, 216] on button "Open" at bounding box center [1091, 218] width 51 height 9
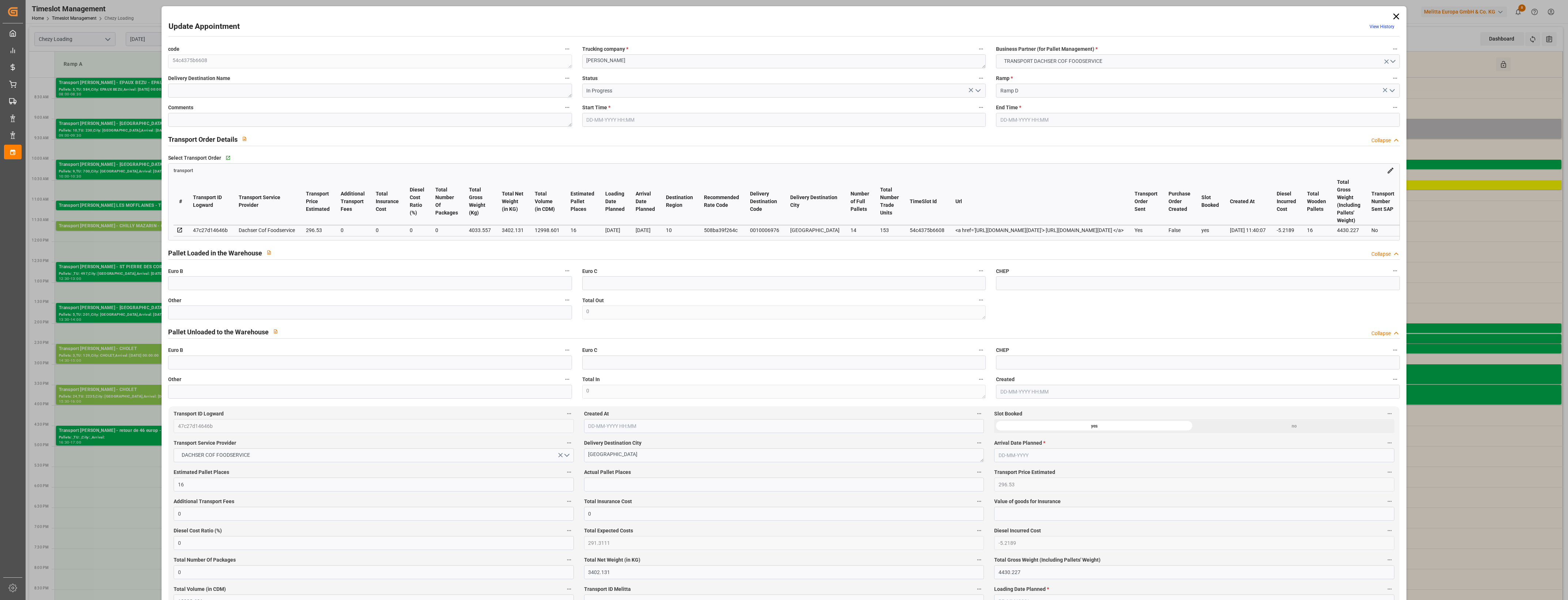
type input "[DATE] 10:30"
type input "[DATE] 10:45"
type input "[DATE] 12:24"
type input "[DATE] 11:40"
type input "[DATE]"
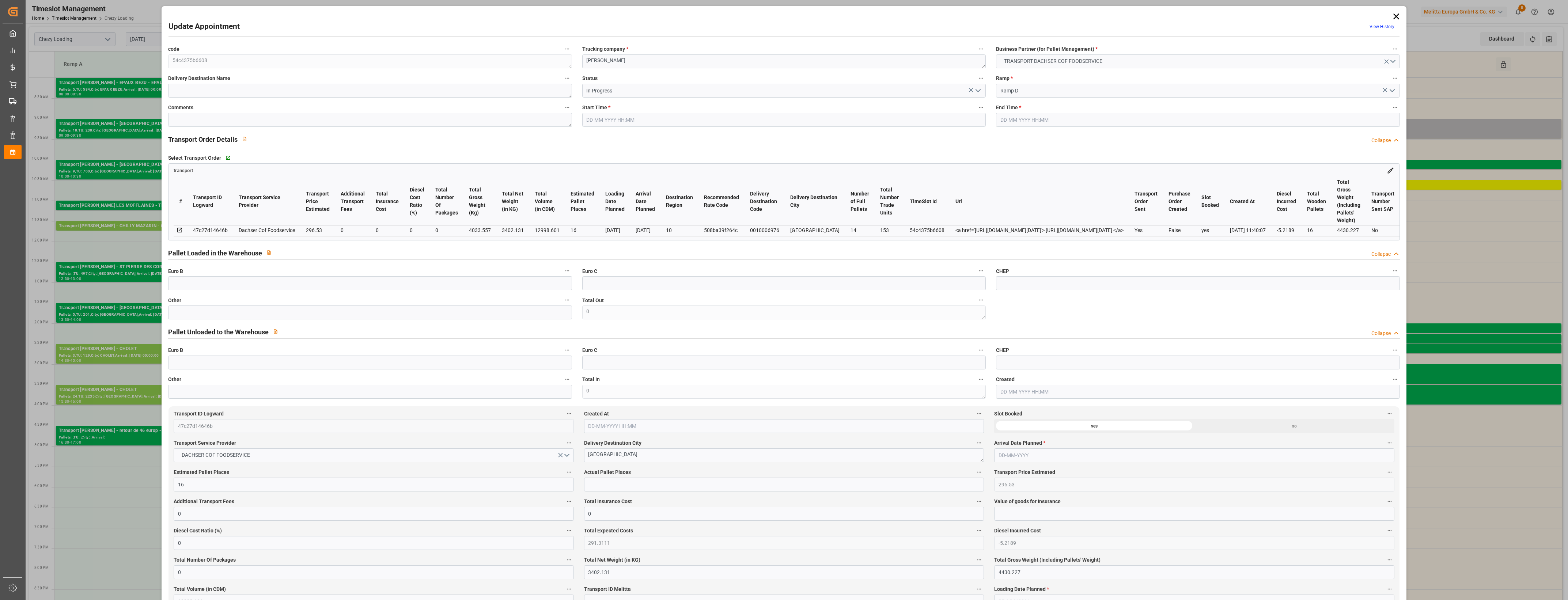
type input "[DATE]"
click at [976, 88] on icon "open menu" at bounding box center [978, 91] width 9 height 9
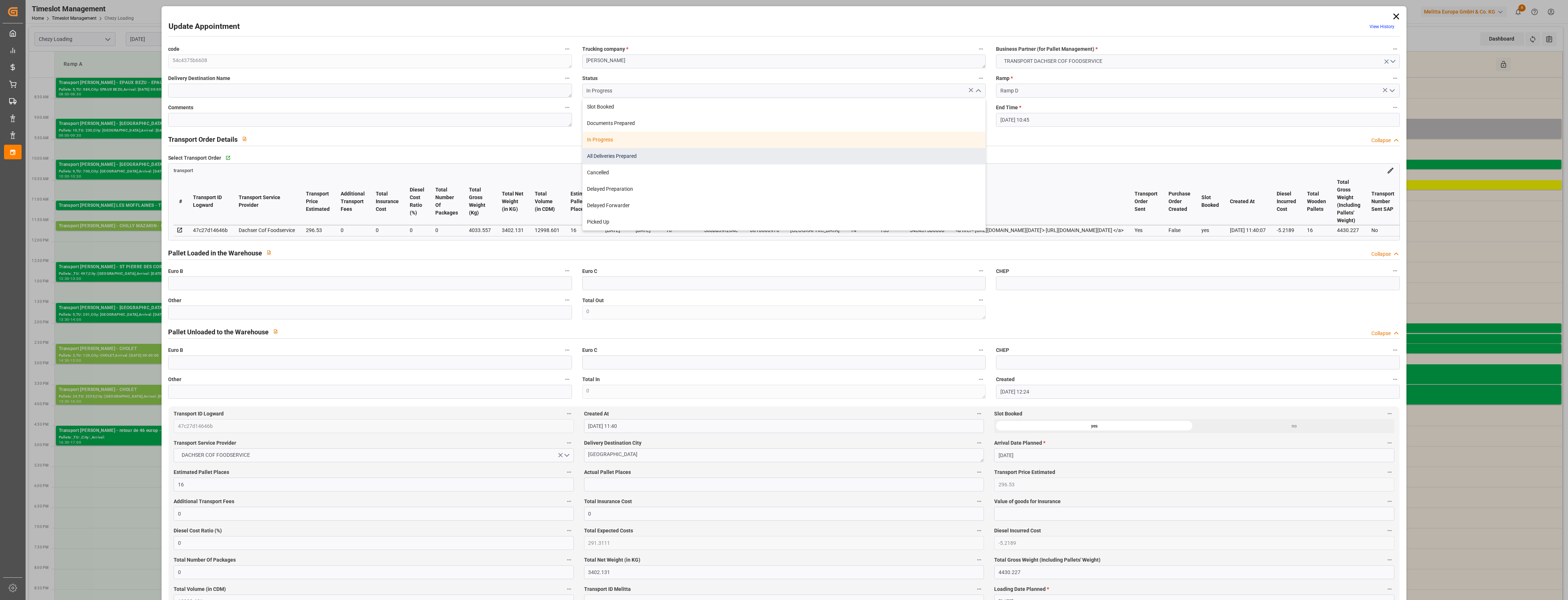
click at [625, 156] on div "All Deliveries Prepared" at bounding box center [784, 156] width 403 height 16
type input "All Deliveries Prepared"
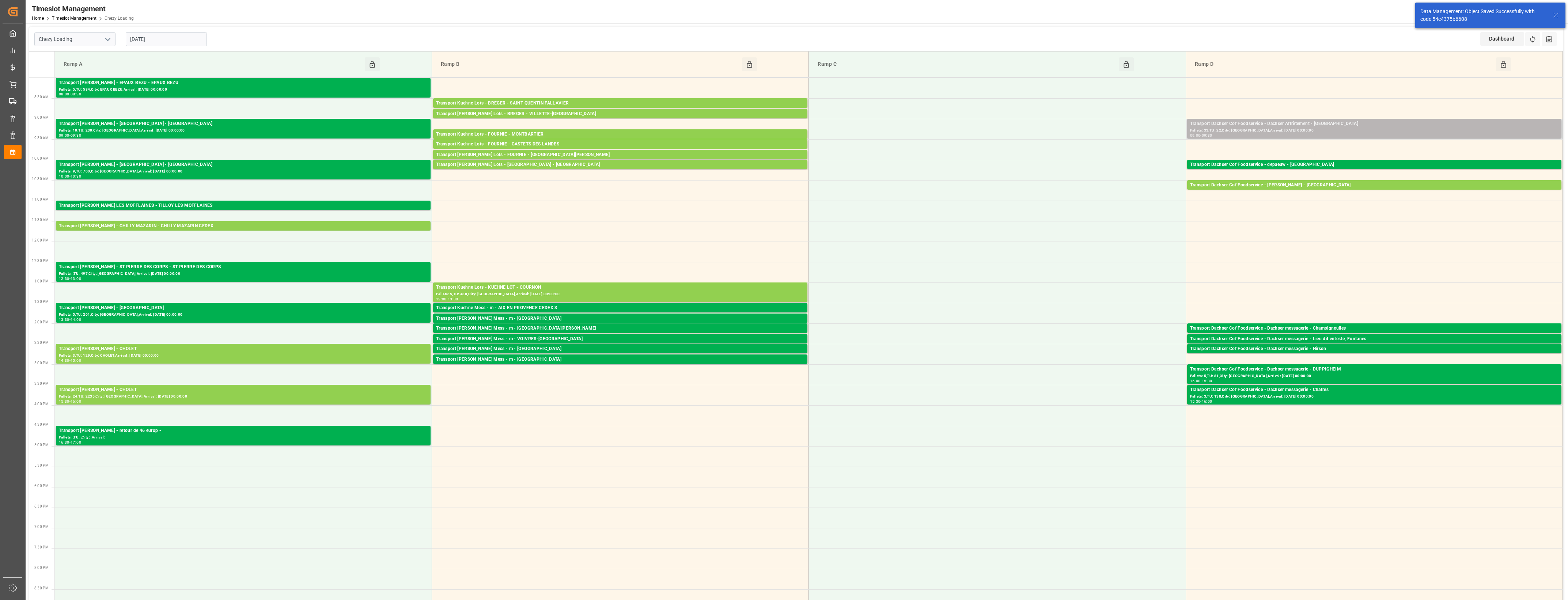
click at [1379, 128] on div "Pallets: 33,TU: 22,City: [GEOGRAPHIC_DATA],Arrival: [DATE] 00:00:00" at bounding box center [1374, 131] width 368 height 6
click at [1111, 159] on button "Open" at bounding box center [1091, 156] width 51 height 9
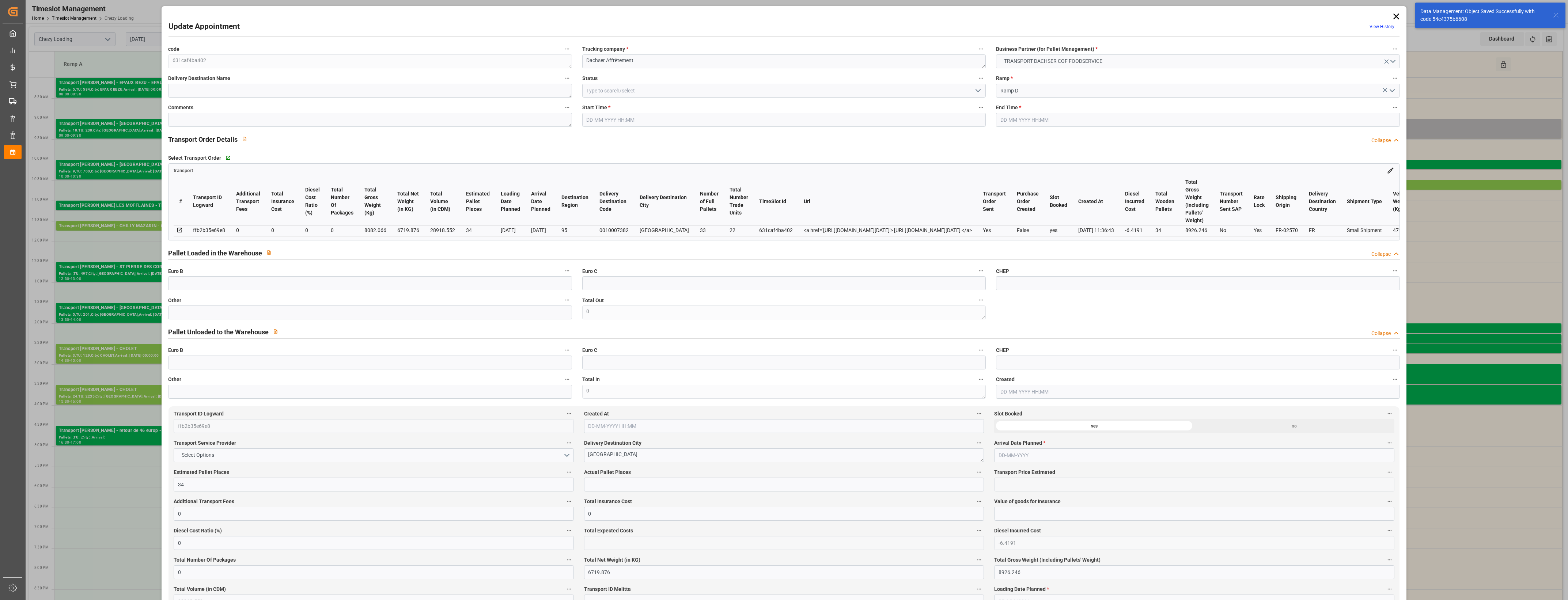
type input "[DATE] 09:00"
type input "[DATE] 09:30"
type input "[DATE] 12:31"
type input "[DATE] 11:36"
type input "[DATE]"
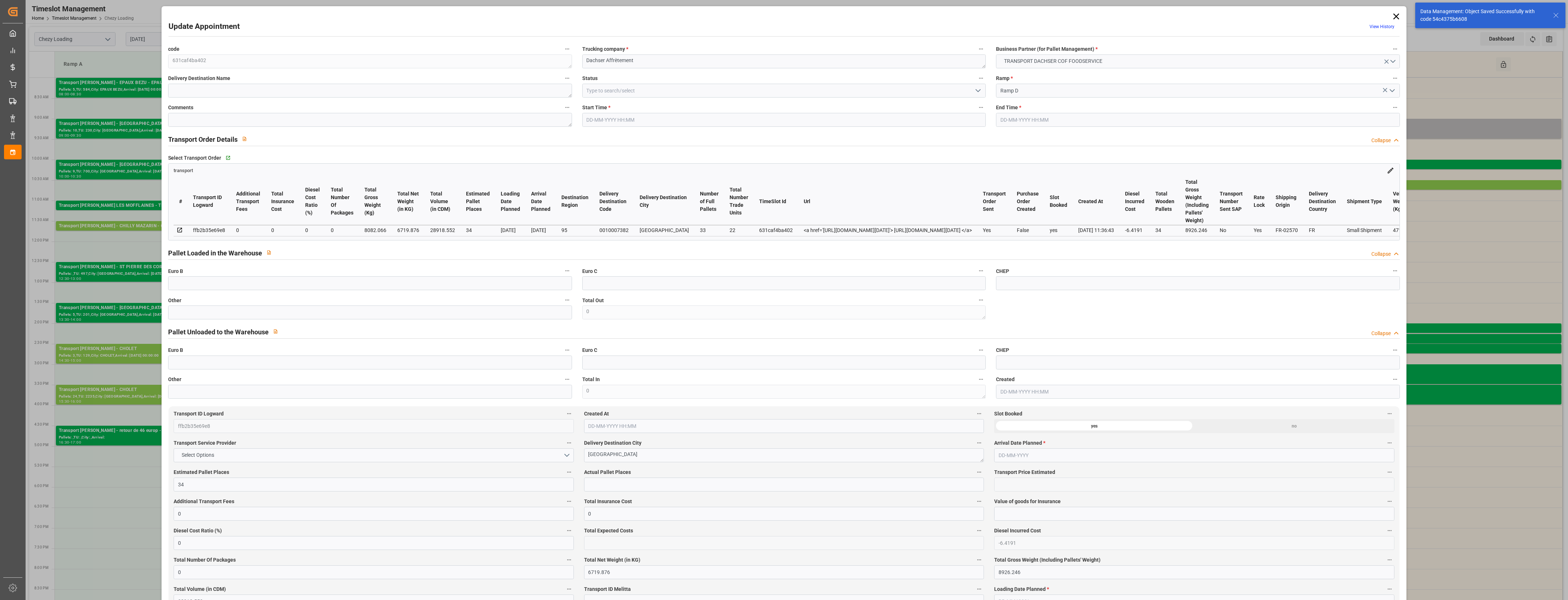
type input "[DATE]"
click at [975, 92] on icon "open menu" at bounding box center [978, 91] width 9 height 9
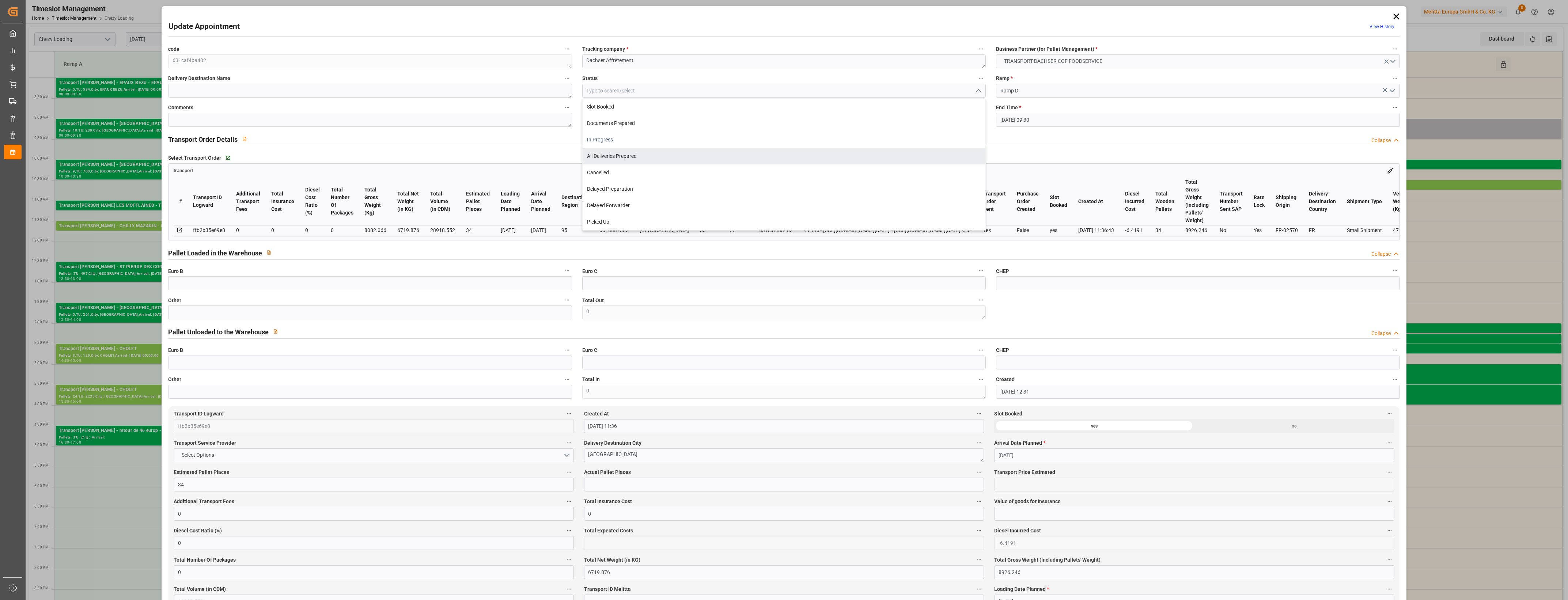
click at [609, 144] on div "In Progress" at bounding box center [784, 139] width 403 height 16
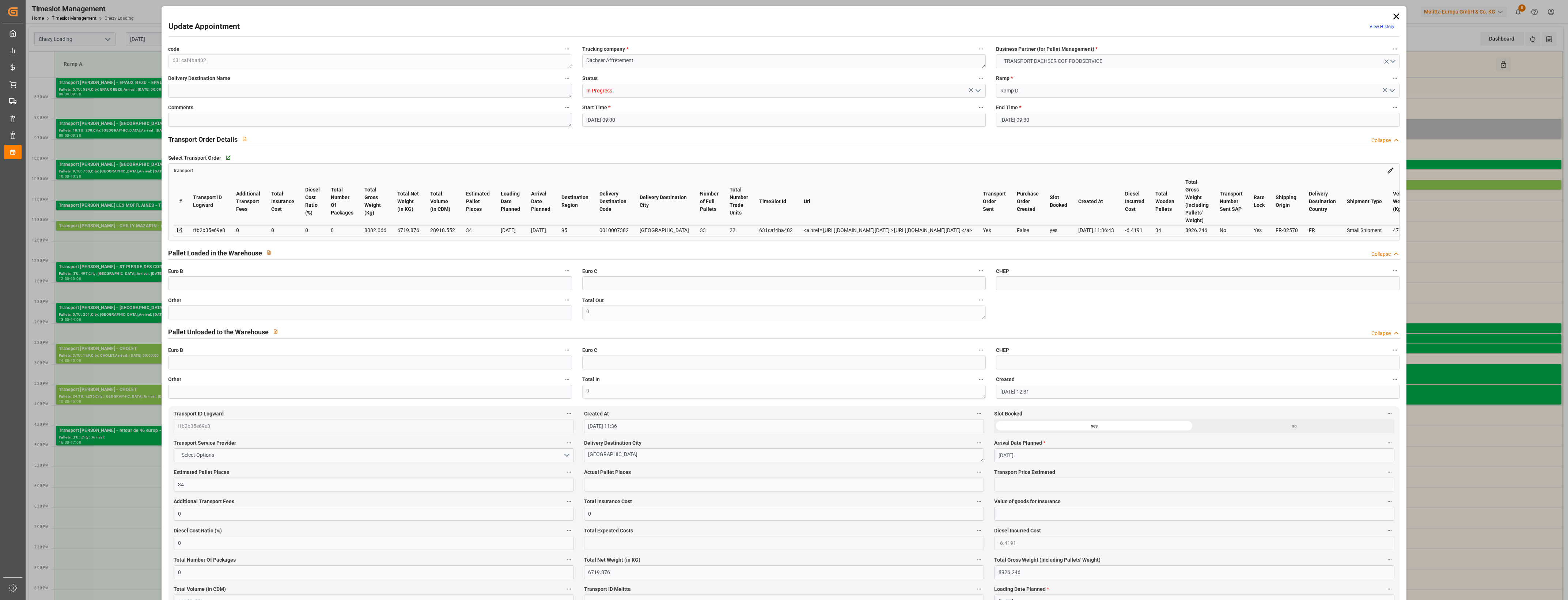
type input "In Progress"
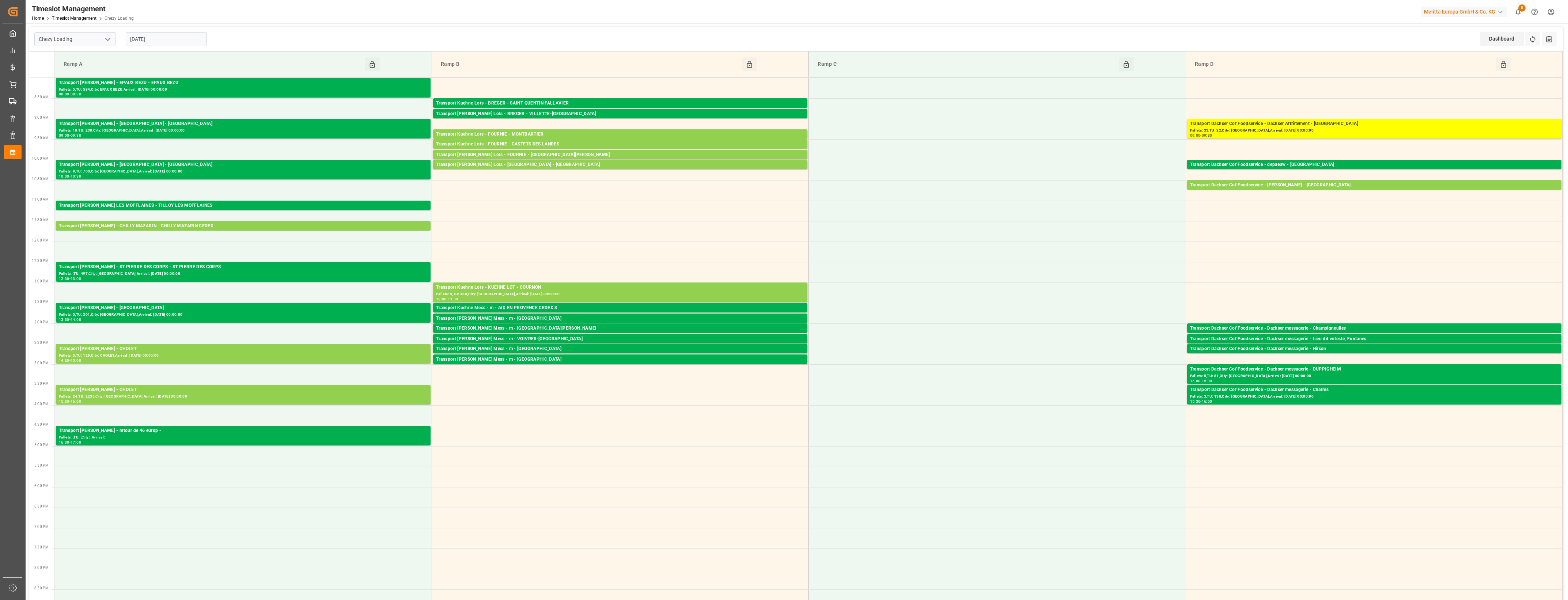
click at [185, 41] on input "[DATE]" at bounding box center [166, 39] width 81 height 14
click at [178, 114] on span "16" at bounding box center [178, 112] width 5 height 5
type input "[DATE]"
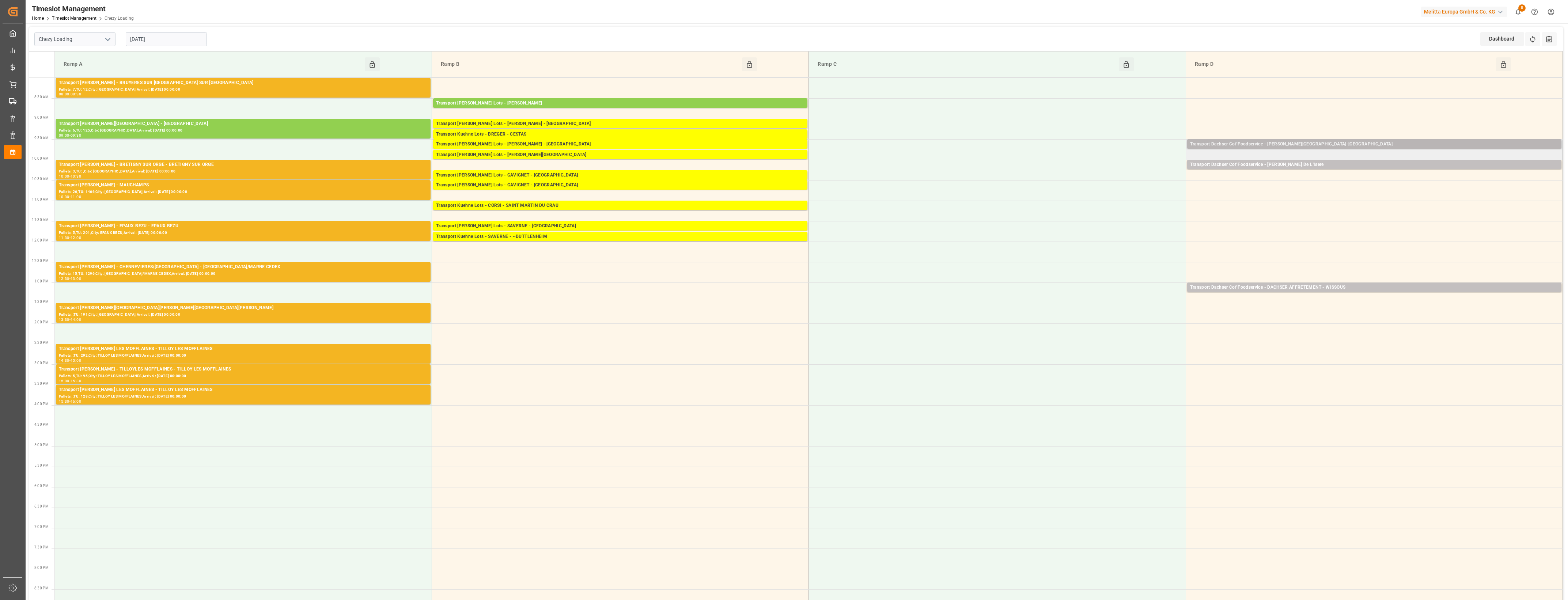
click at [1321, 146] on div "Transport Dachser Cof Foodservice - plantier - Chateauneuf-Sur-Isere" at bounding box center [1374, 144] width 368 height 7
click at [1311, 164] on div "Transport Dachser Cof Foodservice - breger - Pont De L'Isere" at bounding box center [1374, 165] width 368 height 7
click at [1286, 288] on div "Transport Dachser Cof Foodservice - DACHSER AFFRETEMENT - WISSOUS" at bounding box center [1374, 288] width 368 height 7
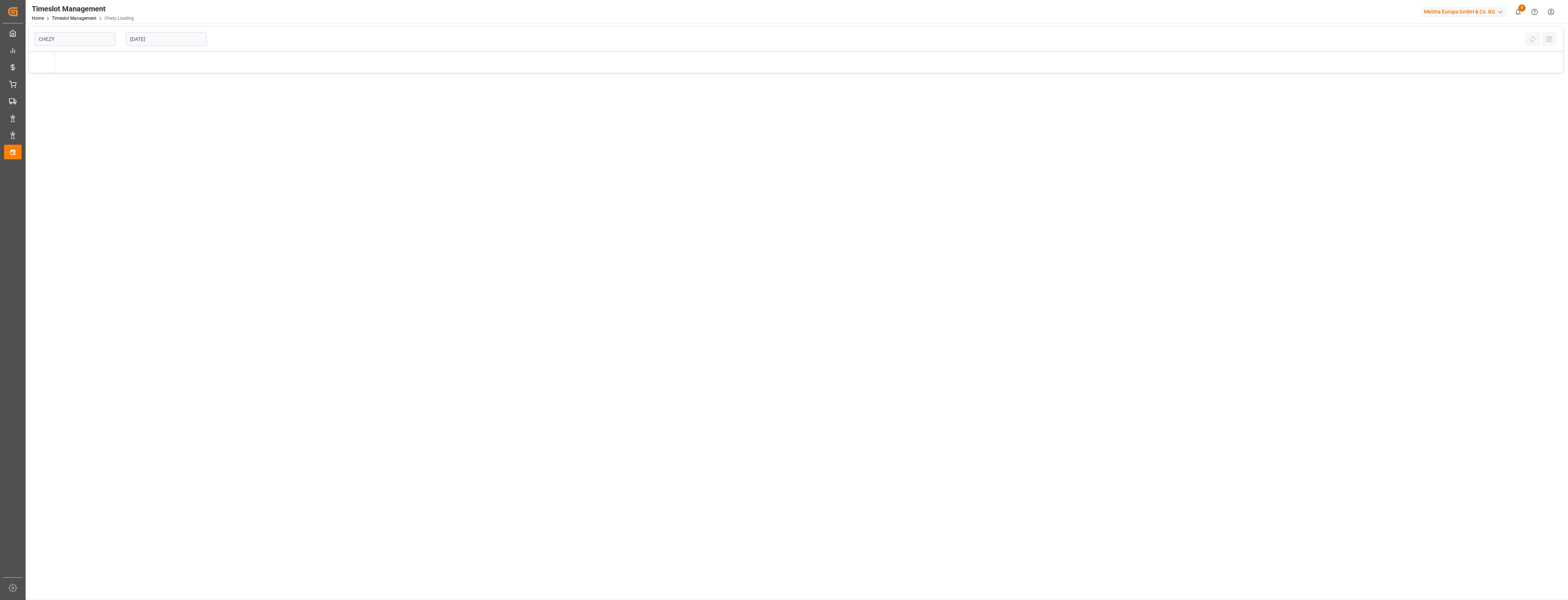
type input "Chezy Loading"
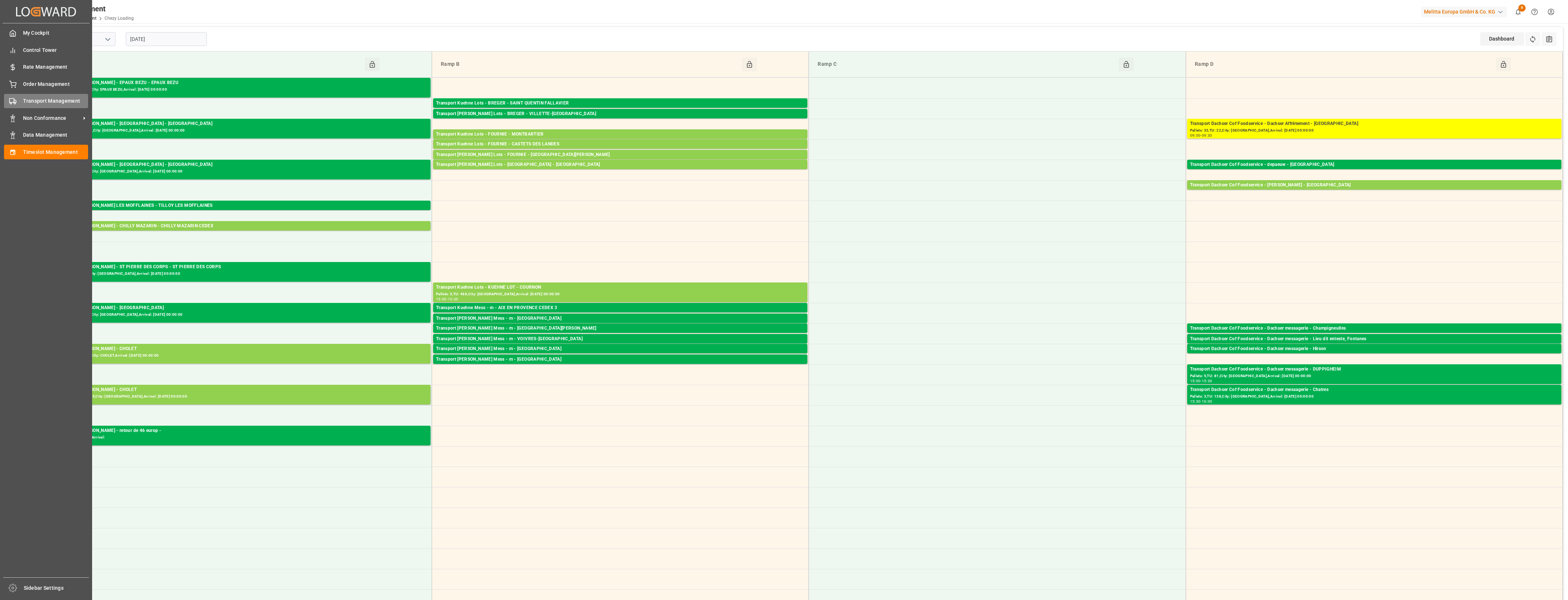
click at [19, 99] on div "Transport Management Transport Management" at bounding box center [46, 100] width 84 height 14
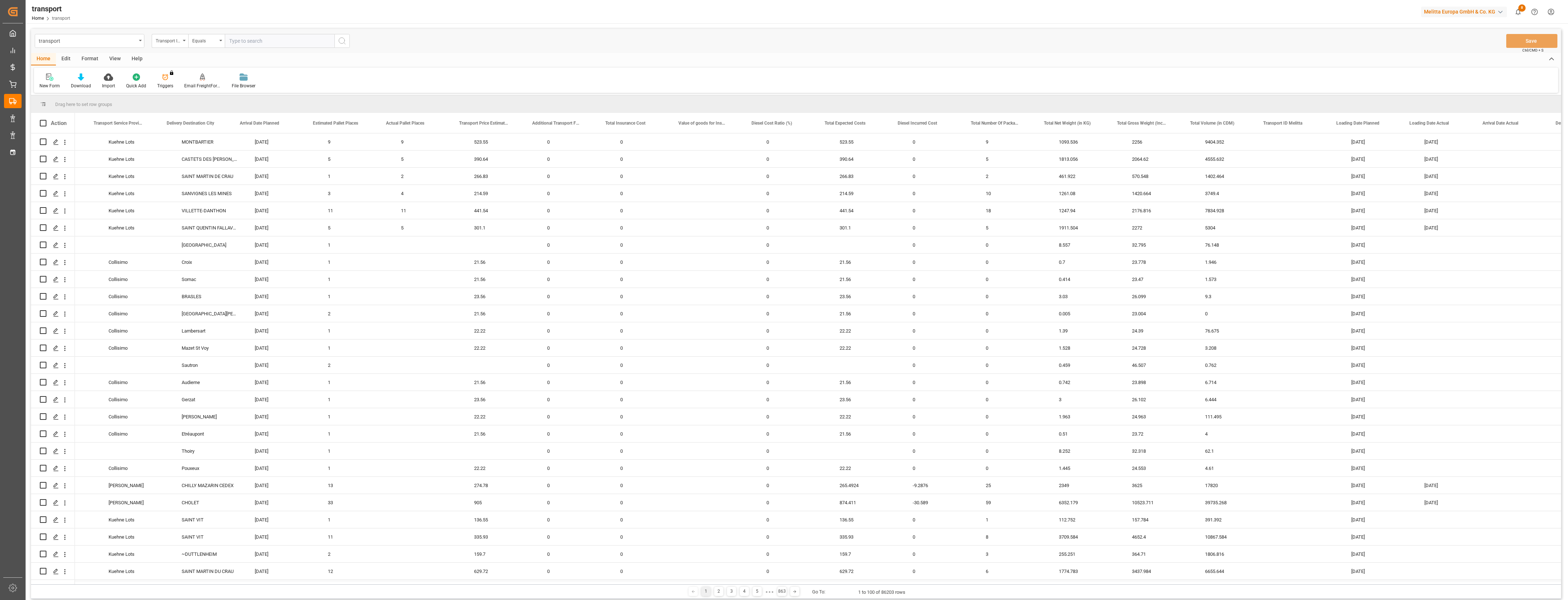
scroll to position [0, 209]
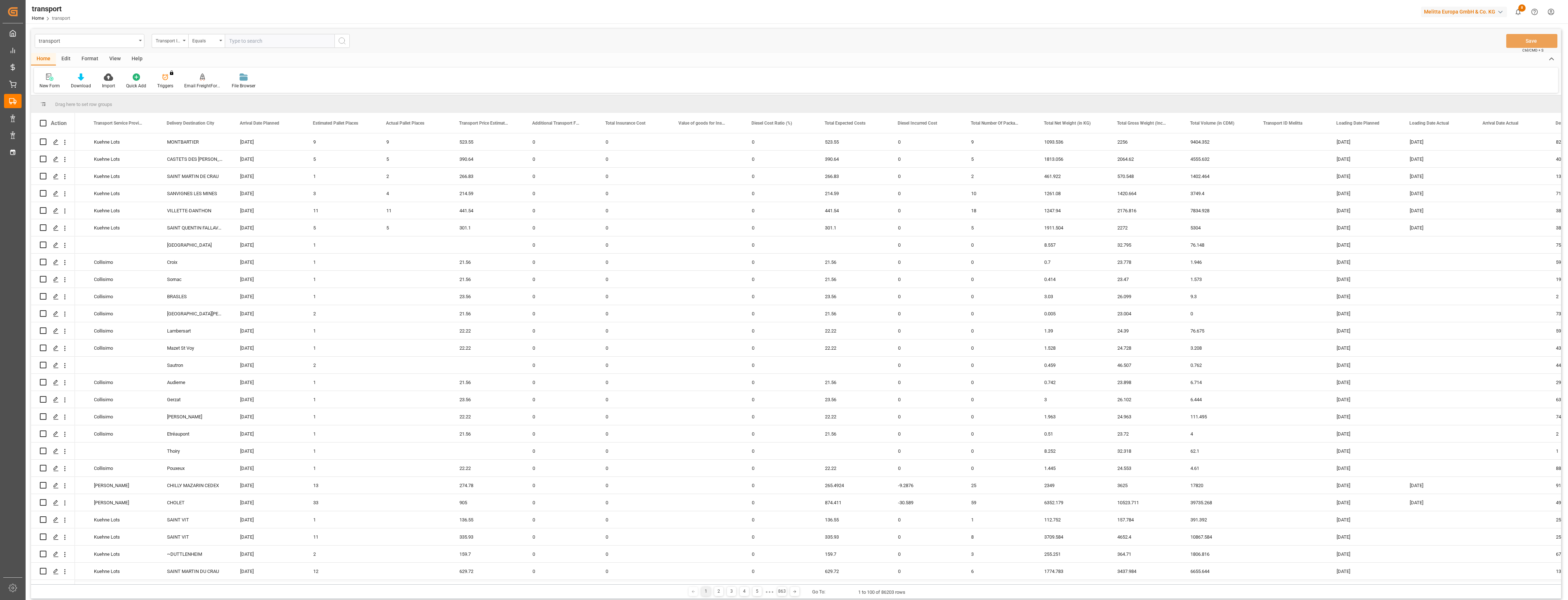
click at [396, 580] on div "Press SPACE to select this row." at bounding box center [414, 588] width 73 height 17
drag, startPoint x: 413, startPoint y: 585, endPoint x: 433, endPoint y: 581, distance: 20.4
click at [433, 581] on div "Drag here to set row groups Drag here to set column labels Action Created At Sl…" at bounding box center [796, 347] width 1530 height 503
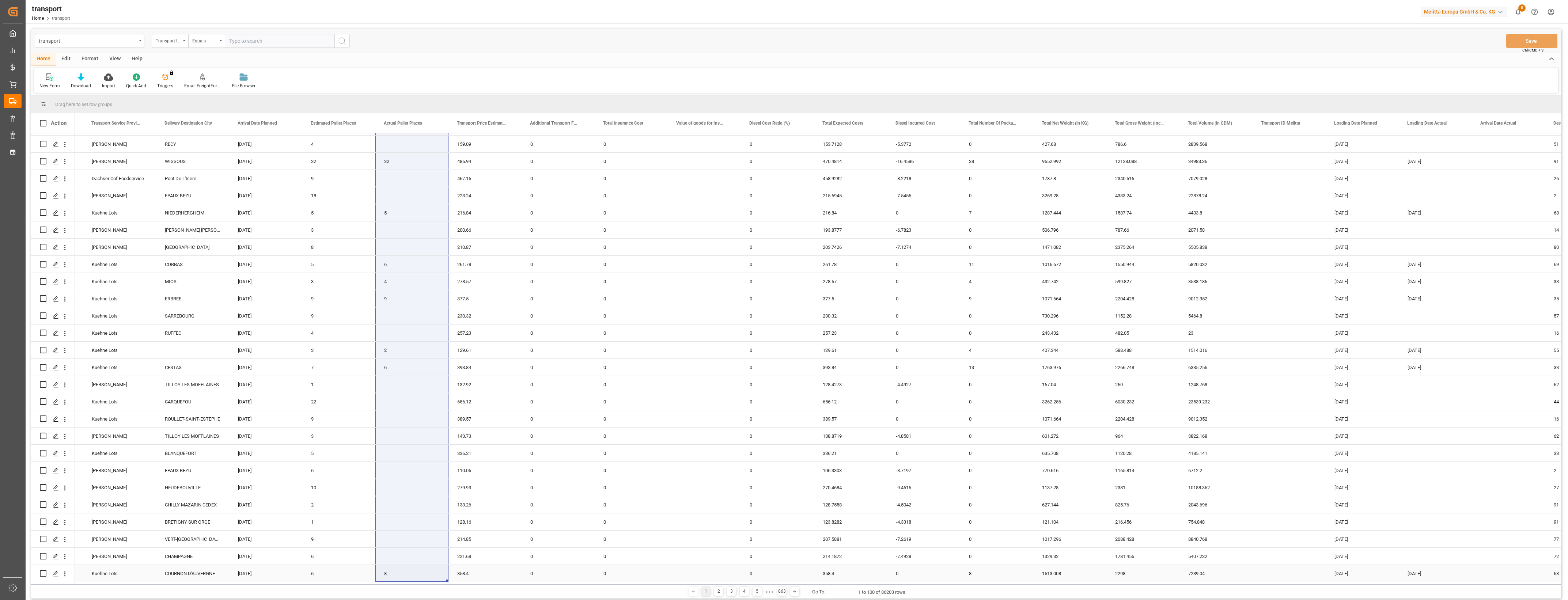
drag, startPoint x: 403, startPoint y: 145, endPoint x: 401, endPoint y: 571, distance: 426.0
